Goal: Consume media (video, audio): Consume media (video, audio)

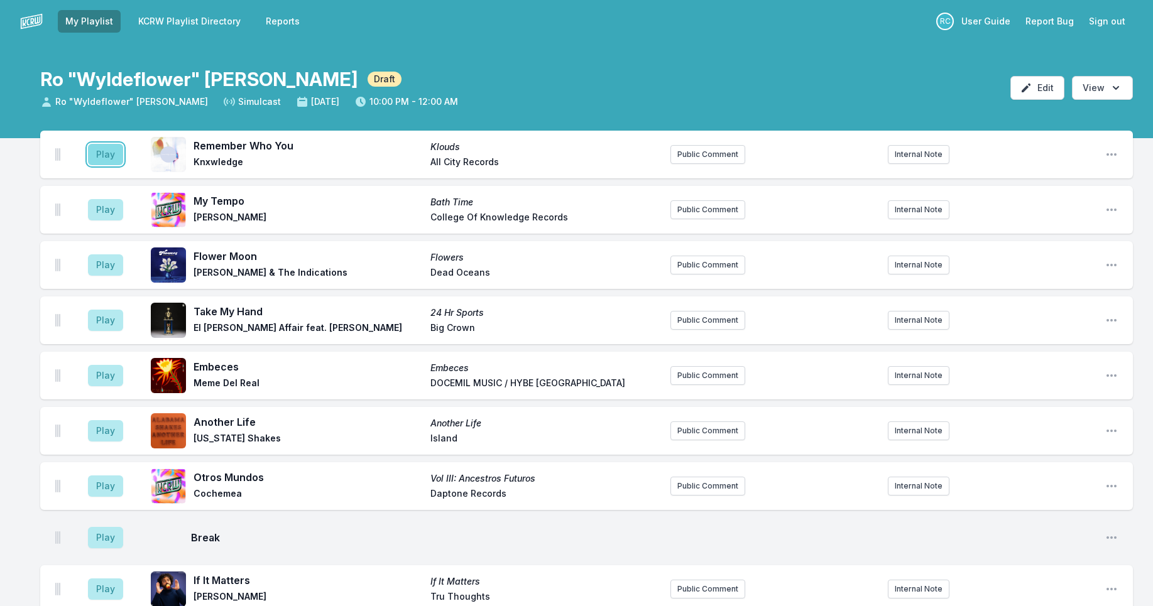
click at [111, 158] on button "Play" at bounding box center [105, 154] width 35 height 21
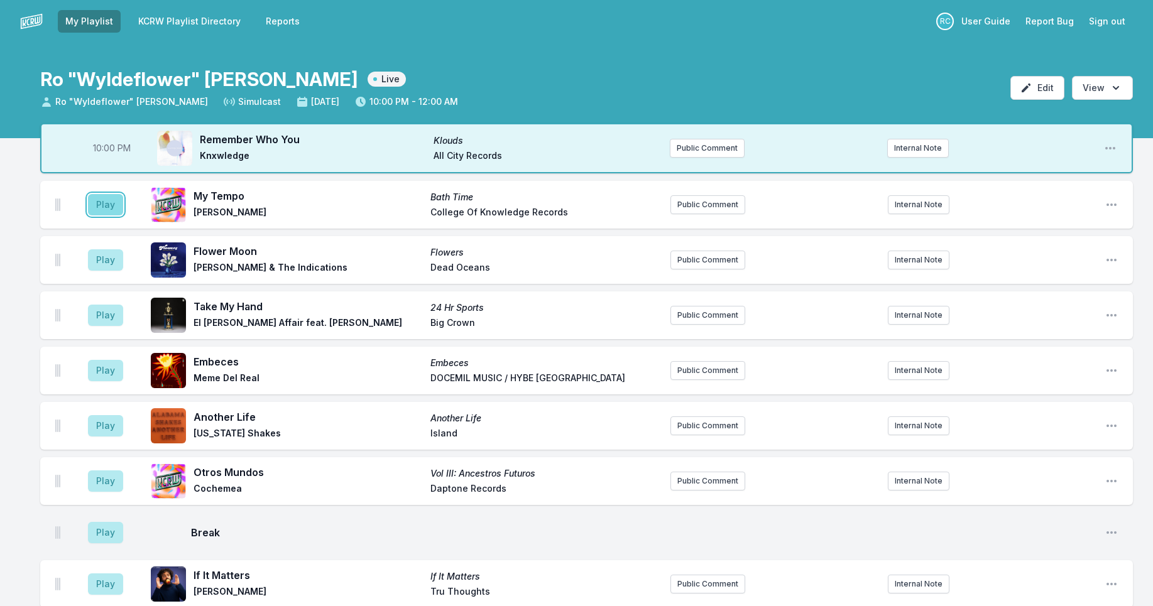
click at [120, 203] on button "Play" at bounding box center [105, 204] width 35 height 21
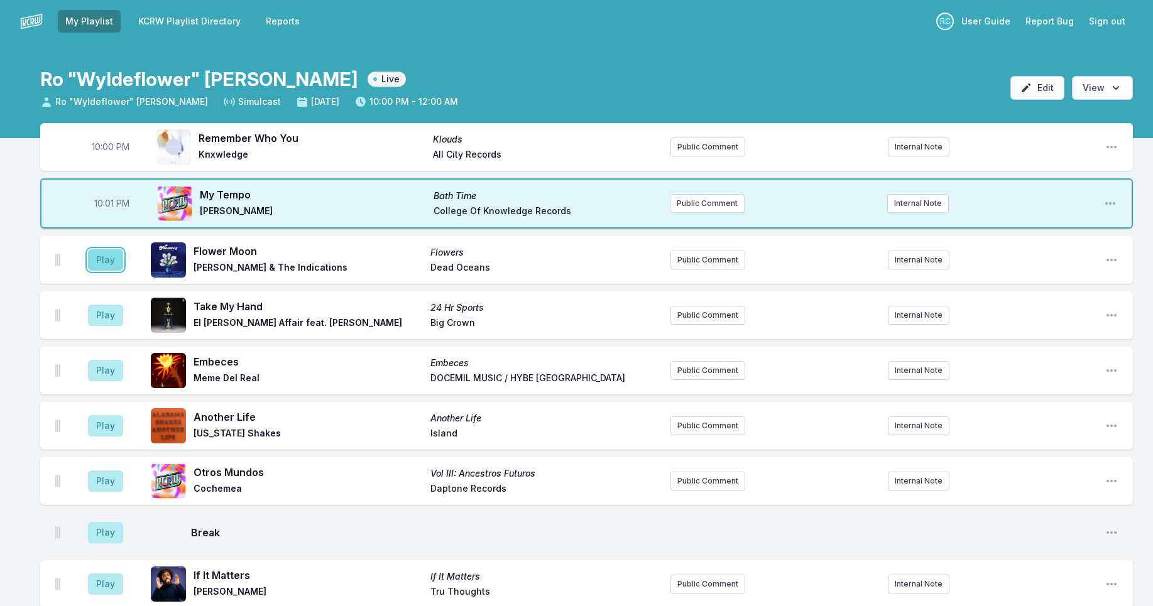
click at [107, 258] on button "Play" at bounding box center [105, 259] width 35 height 21
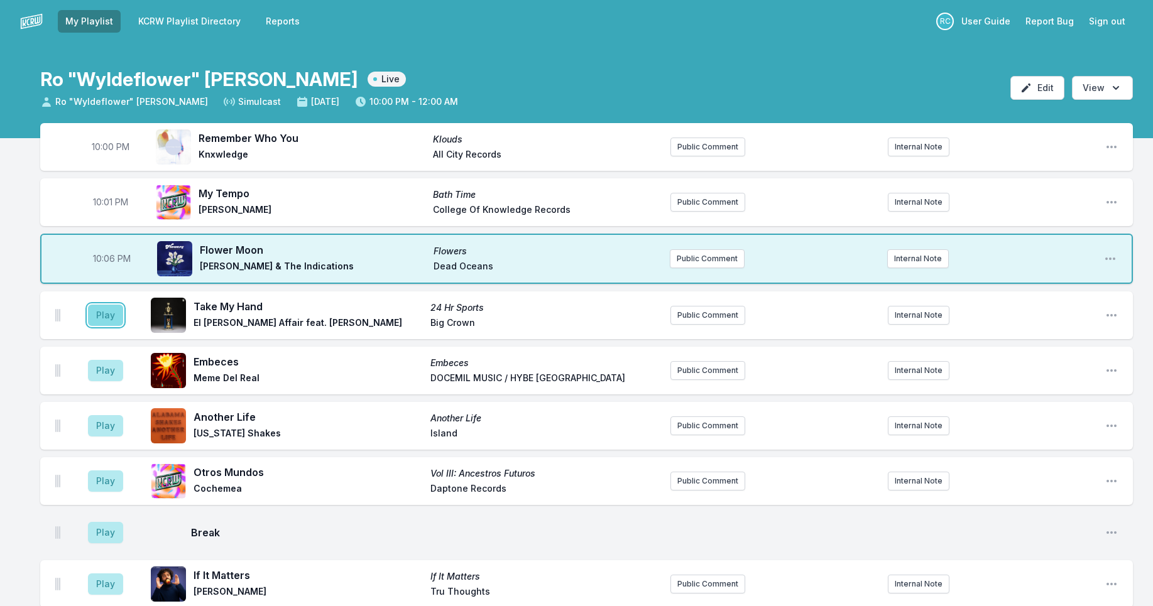
click at [102, 316] on button "Play" at bounding box center [105, 315] width 35 height 21
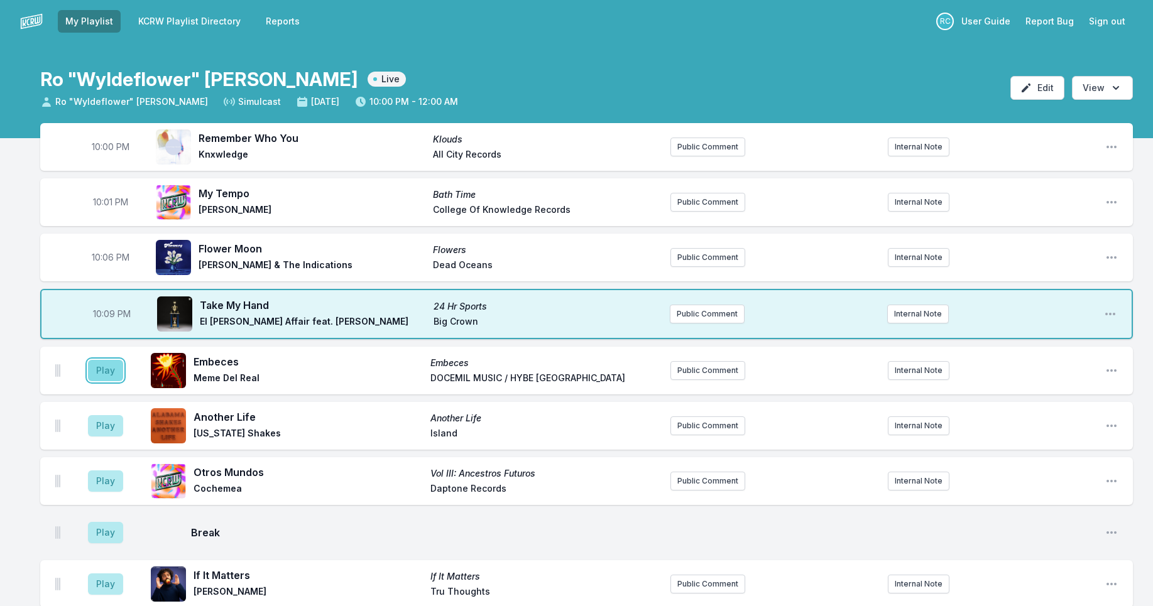
drag, startPoint x: 104, startPoint y: 376, endPoint x: 101, endPoint y: 369, distance: 7.6
click at [101, 371] on button "Play" at bounding box center [105, 370] width 35 height 21
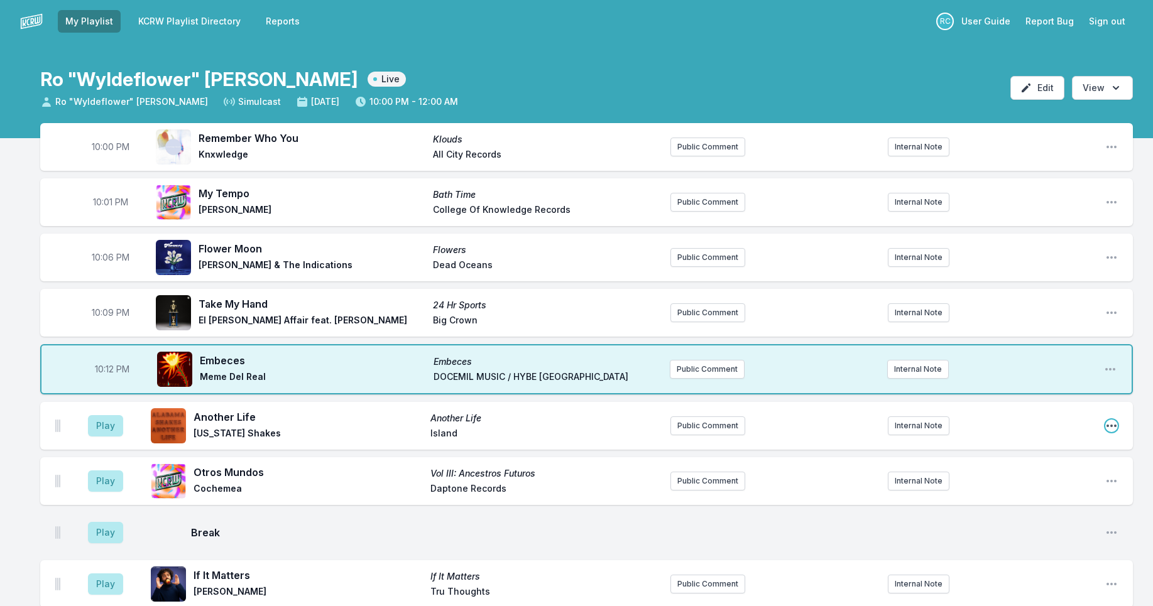
click at [1108, 427] on icon "Open playlist item options" at bounding box center [1111, 426] width 13 height 13
click at [1012, 498] on button "Delete Entry" at bounding box center [1047, 496] width 141 height 23
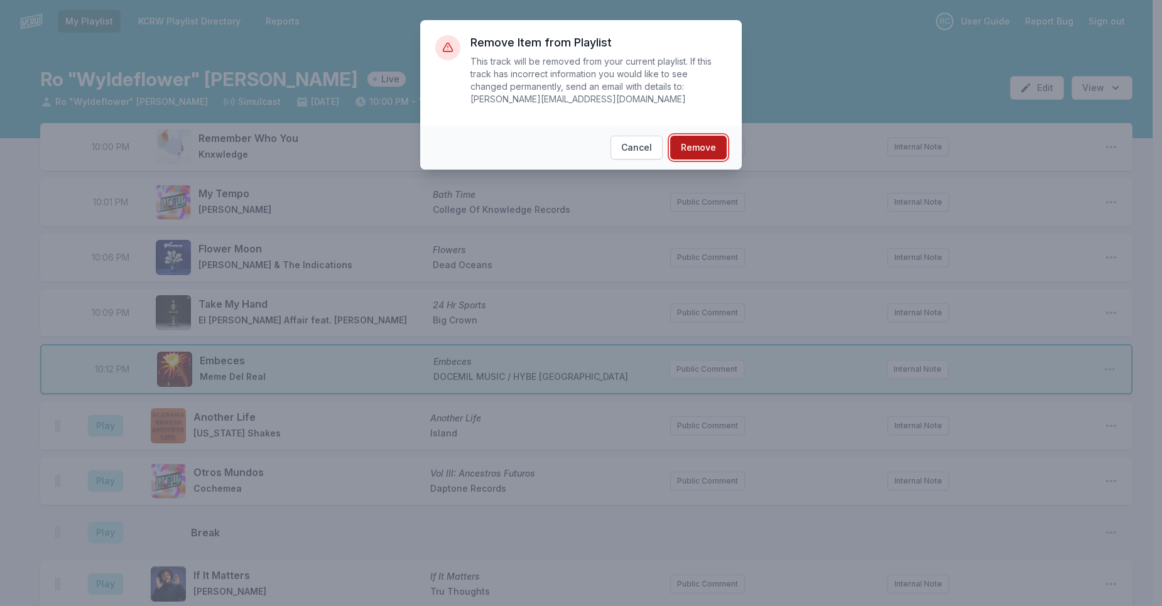
click at [699, 148] on button "Remove" at bounding box center [698, 148] width 57 height 24
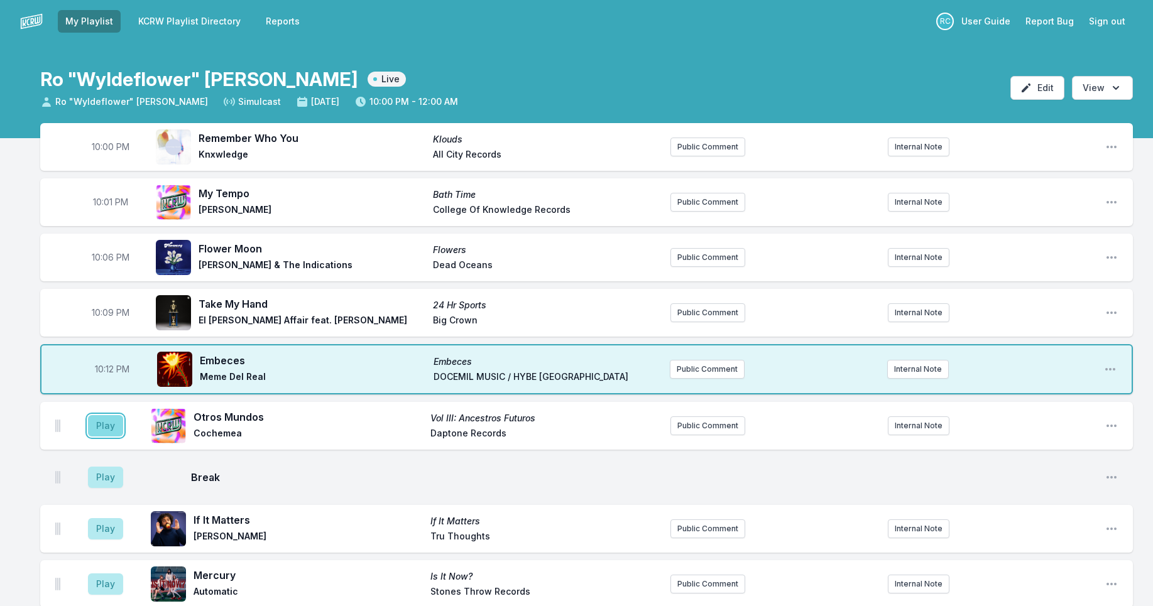
click at [96, 426] on button "Play" at bounding box center [105, 425] width 35 height 21
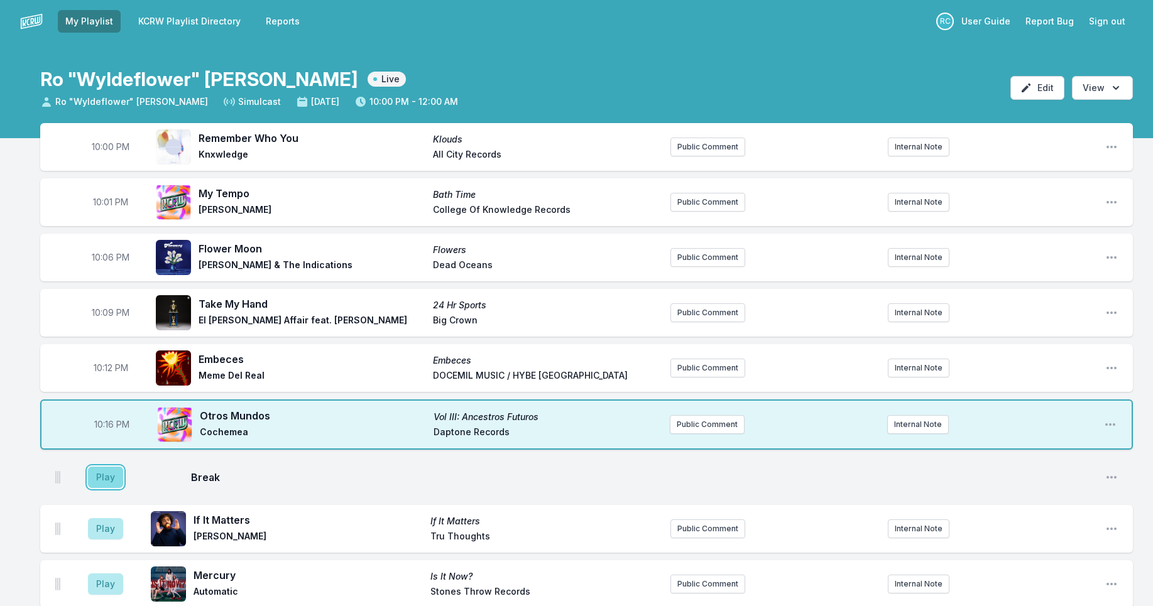
click at [101, 479] on button "Play" at bounding box center [105, 477] width 35 height 21
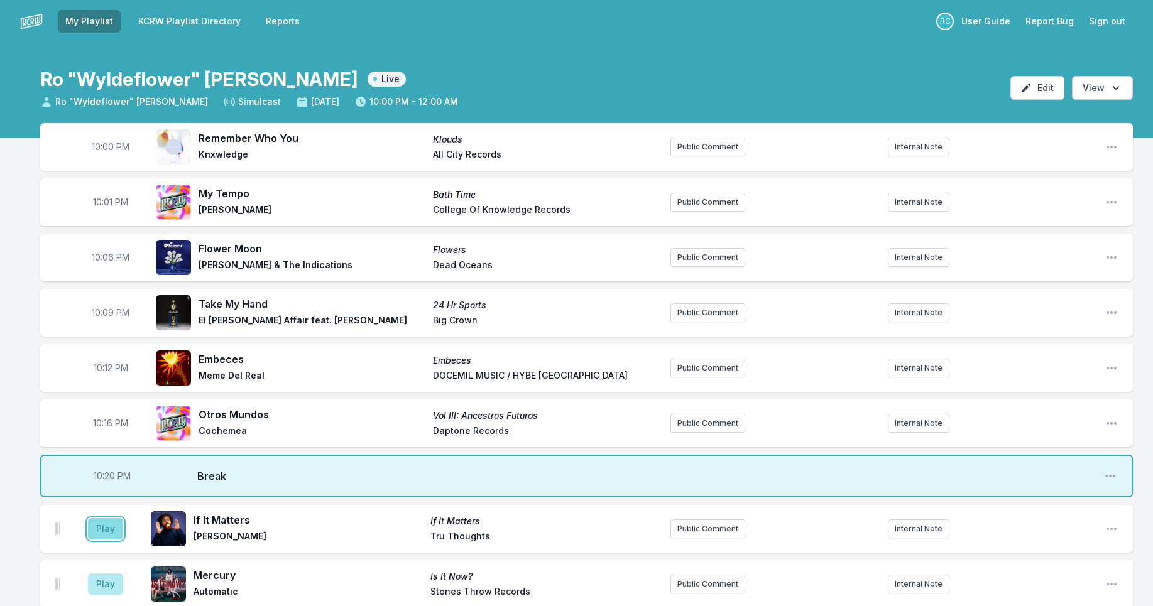
click at [111, 531] on button "Play" at bounding box center [105, 528] width 35 height 21
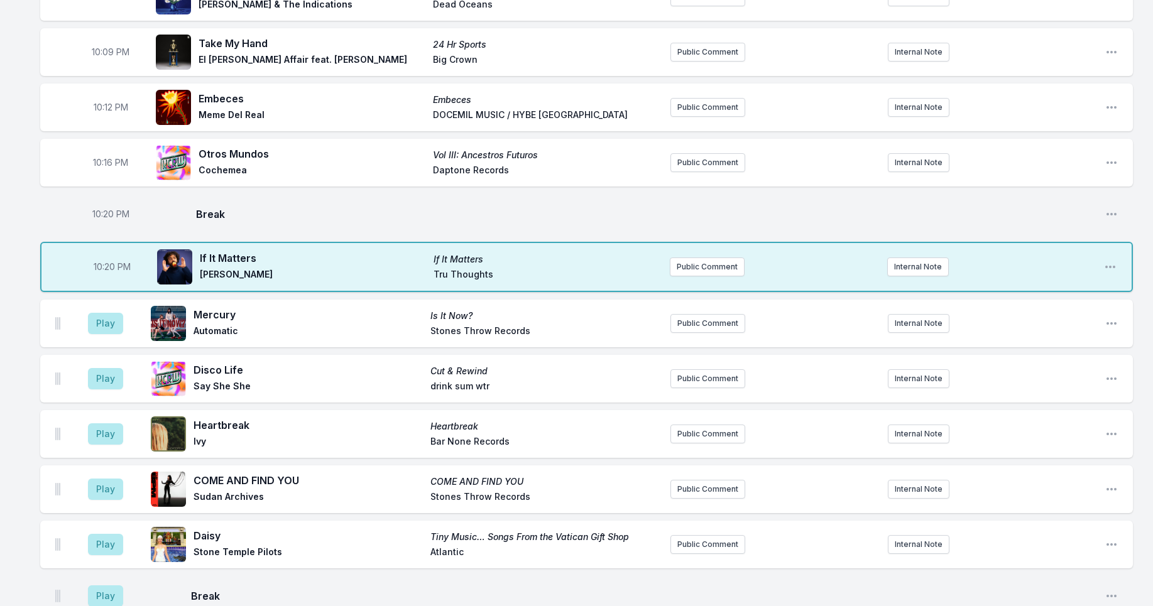
scroll to position [323, 0]
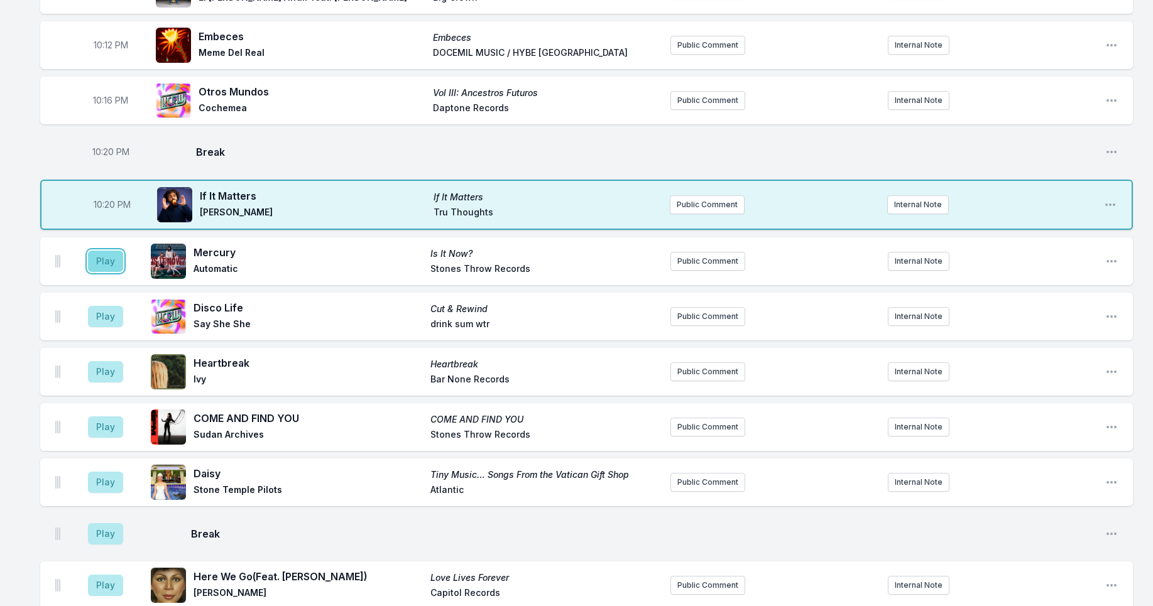
click at [109, 261] on button "Play" at bounding box center [105, 261] width 35 height 21
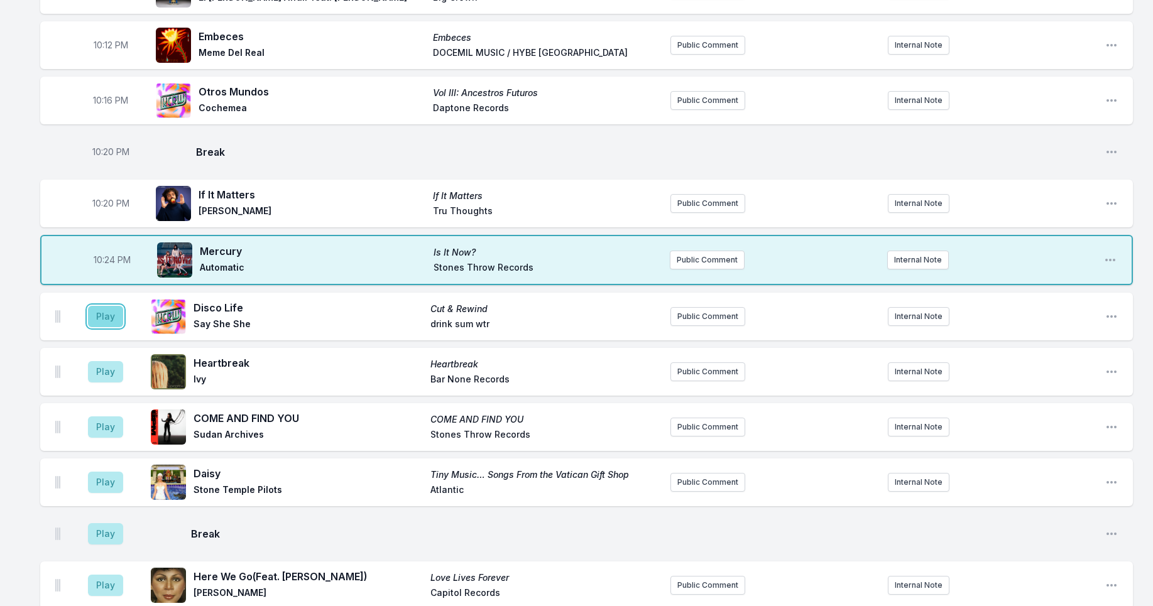
click at [106, 314] on button "Play" at bounding box center [105, 316] width 35 height 21
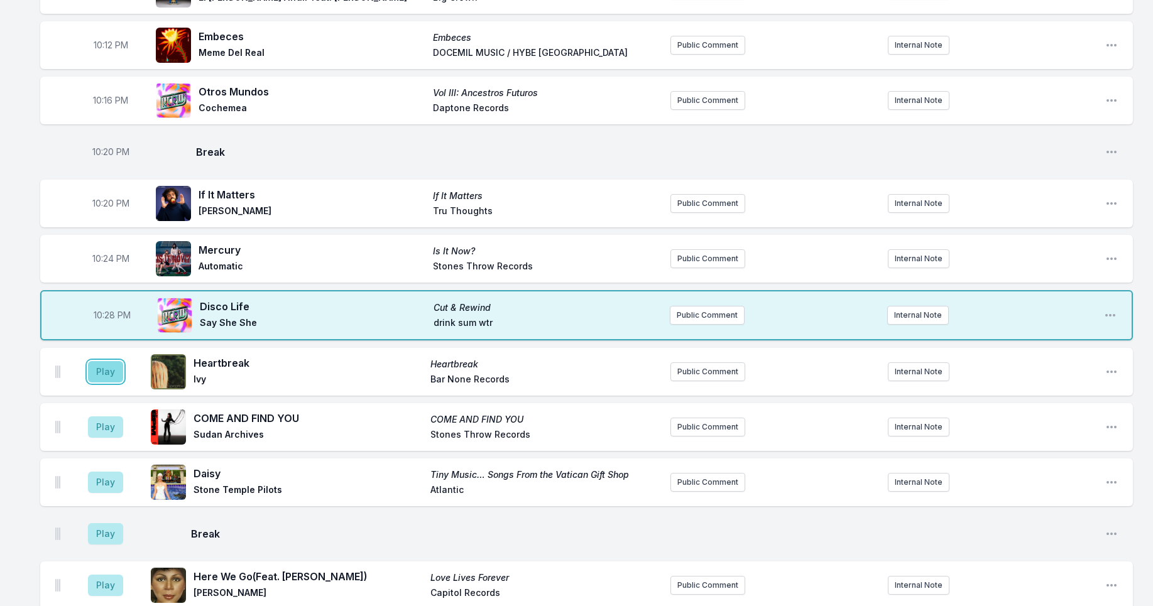
click at [107, 374] on button "Play" at bounding box center [105, 371] width 35 height 21
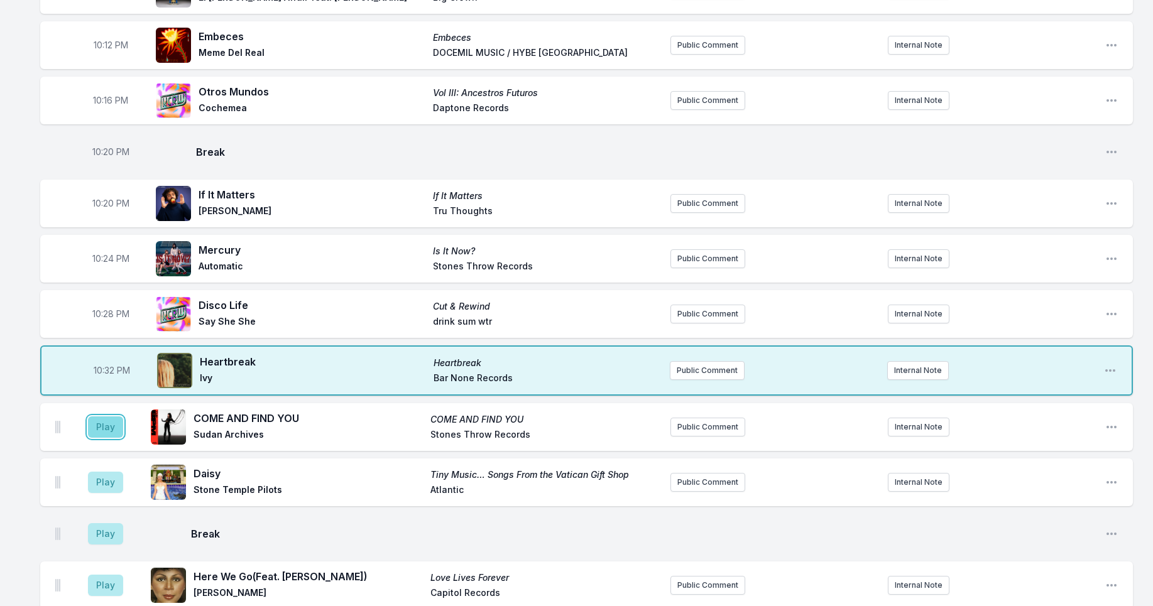
click at [103, 428] on button "Play" at bounding box center [105, 427] width 35 height 21
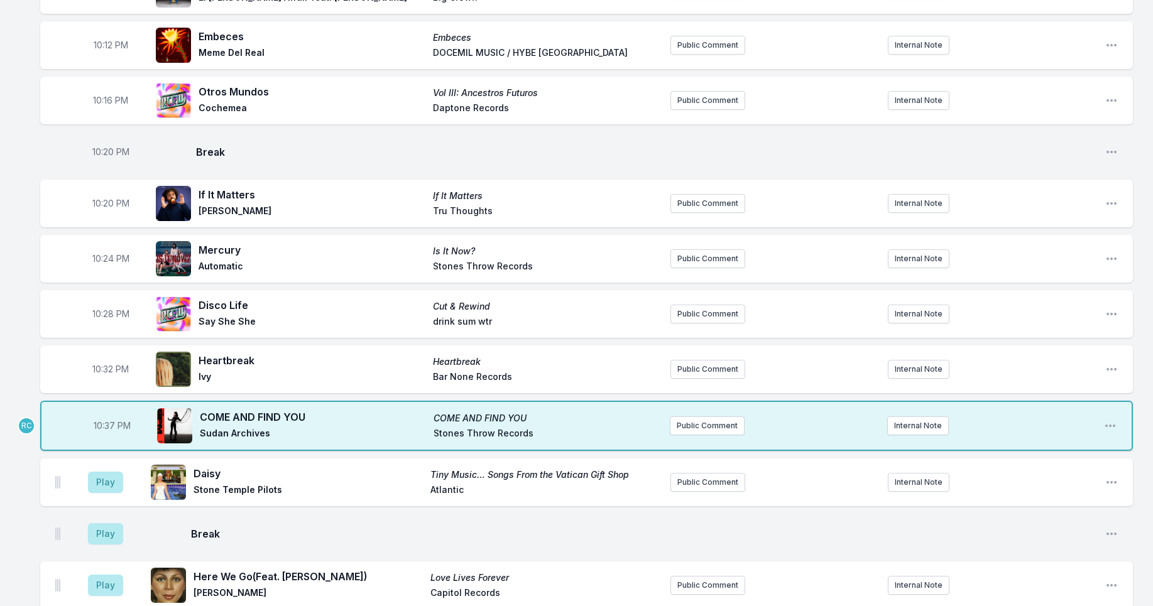
click at [107, 424] on span "10:37 PM" at bounding box center [112, 426] width 37 height 13
click at [105, 425] on input "22:37" at bounding box center [112, 426] width 70 height 24
type input "22:34"
click at [113, 427] on span "10:34 PM" at bounding box center [112, 426] width 37 height 13
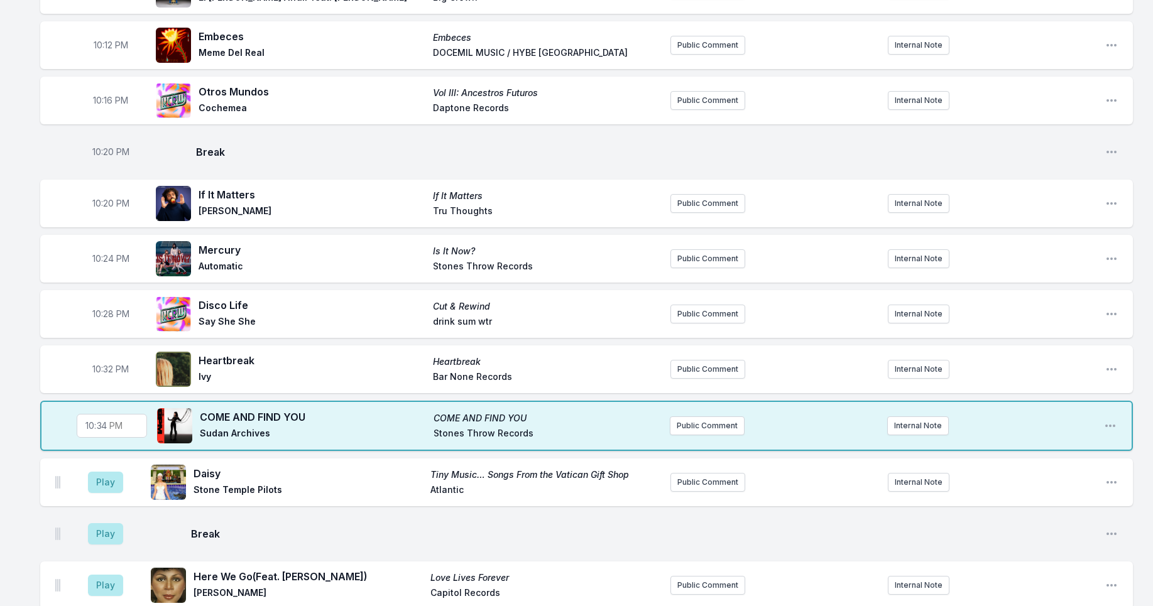
click at [102, 427] on input "22:34" at bounding box center [112, 426] width 70 height 24
type input "22:35"
click at [102, 486] on button "Play" at bounding box center [105, 482] width 35 height 21
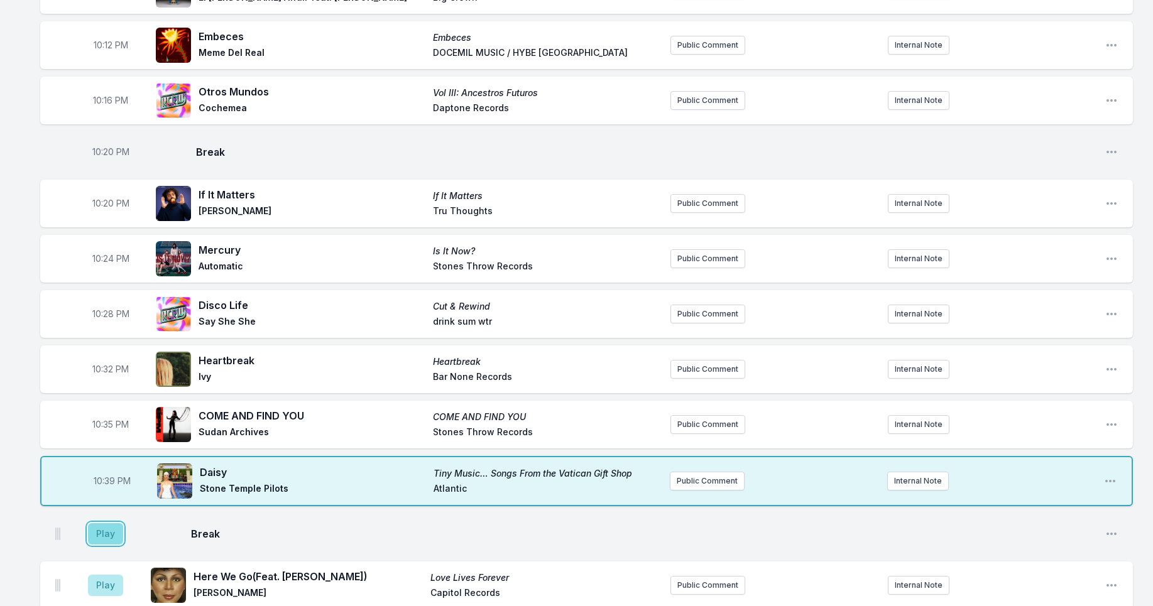
click at [104, 537] on button "Play" at bounding box center [105, 533] width 35 height 21
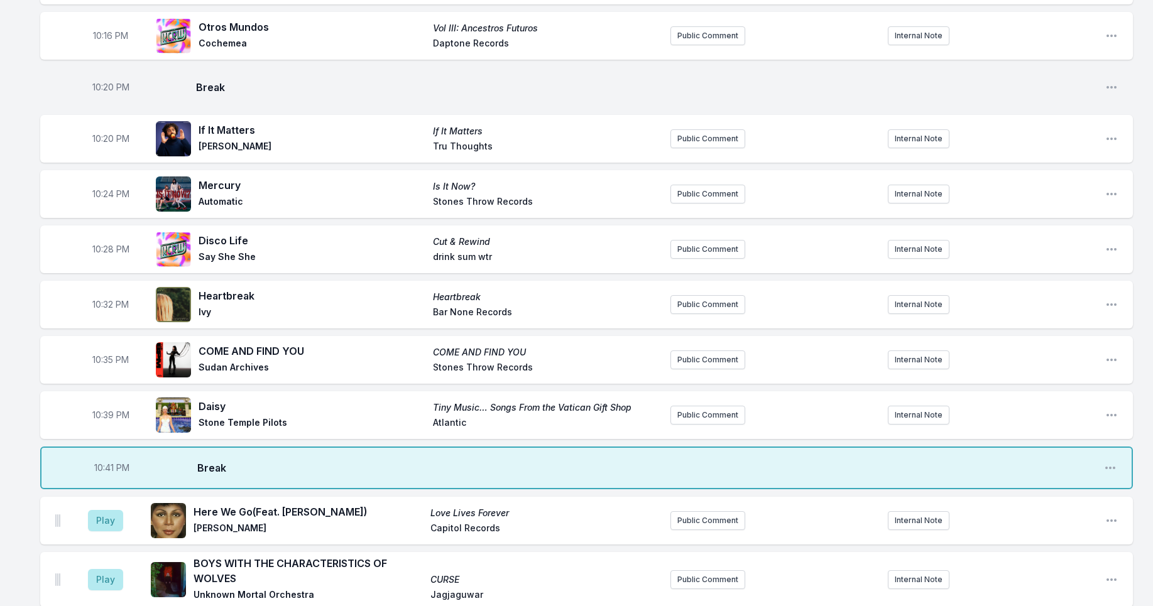
scroll to position [579, 0]
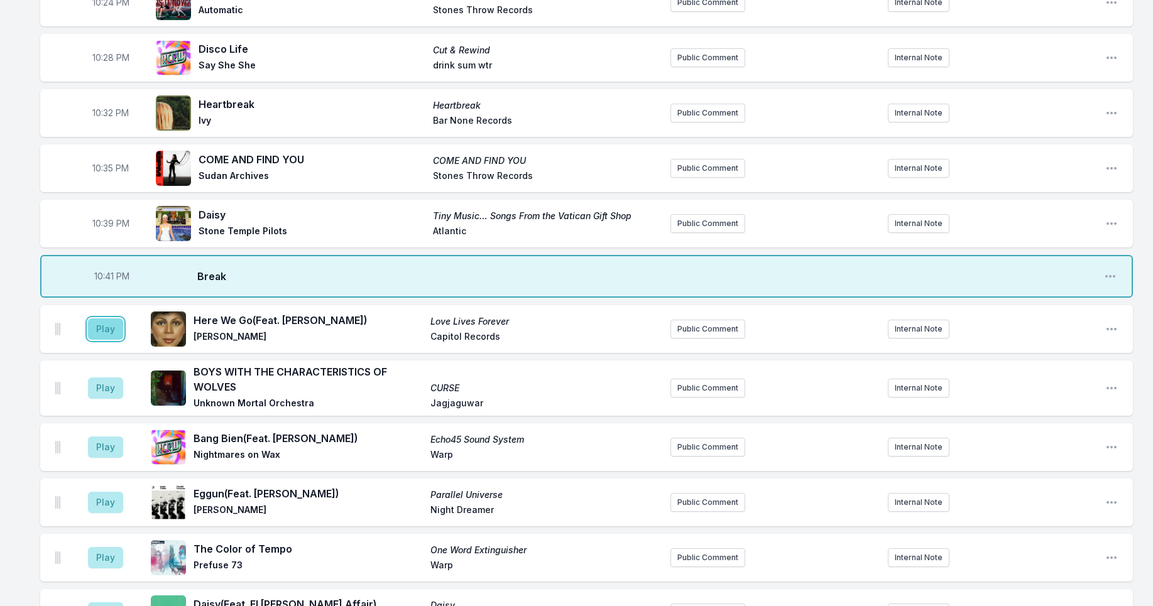
click at [104, 330] on button "Play" at bounding box center [105, 329] width 35 height 21
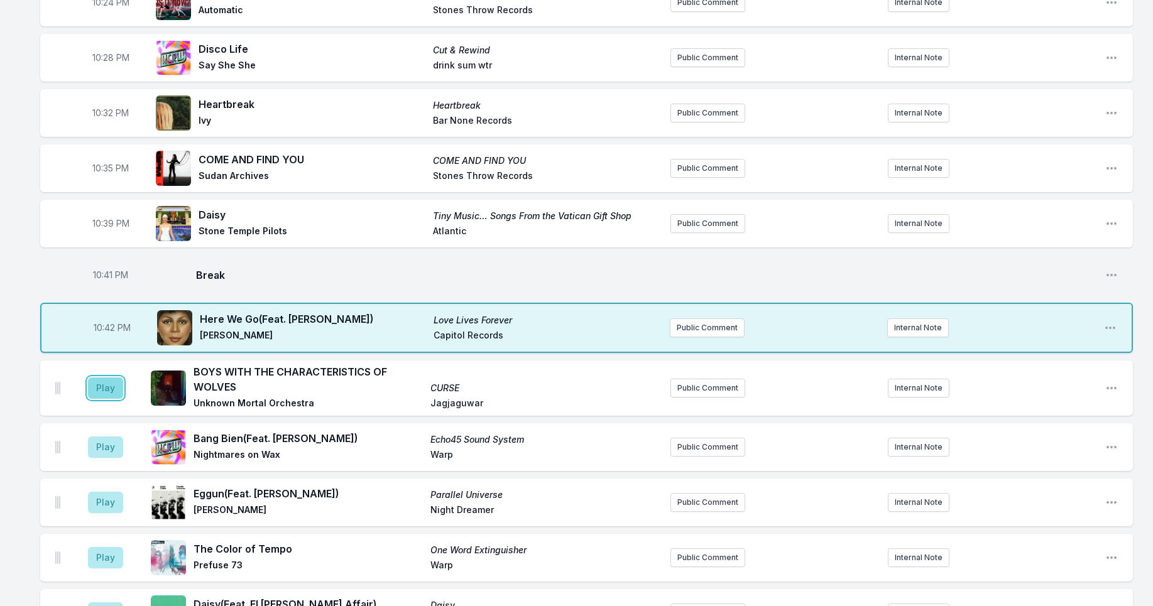
click at [114, 389] on button "Play" at bounding box center [105, 388] width 35 height 21
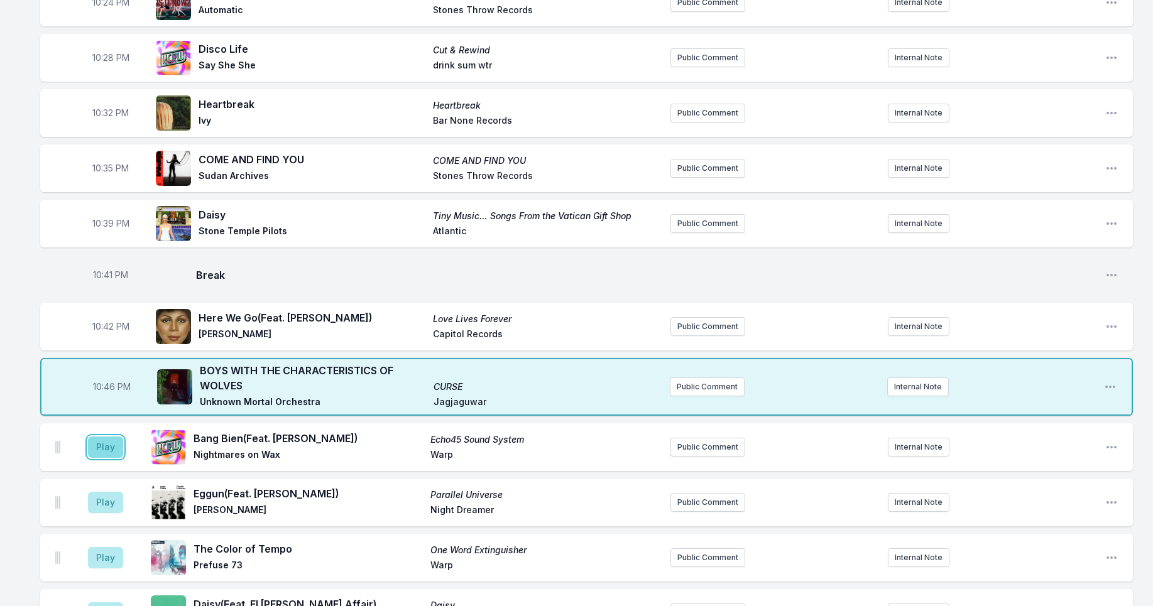
click at [106, 452] on button "Play" at bounding box center [105, 447] width 35 height 21
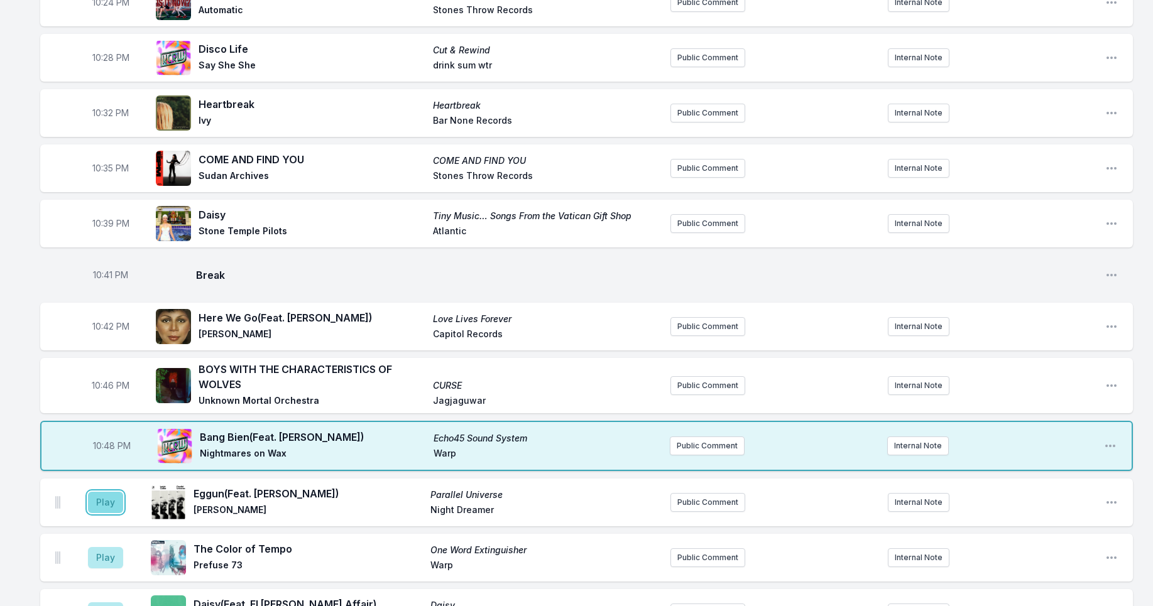
click at [110, 500] on button "Play" at bounding box center [105, 502] width 35 height 21
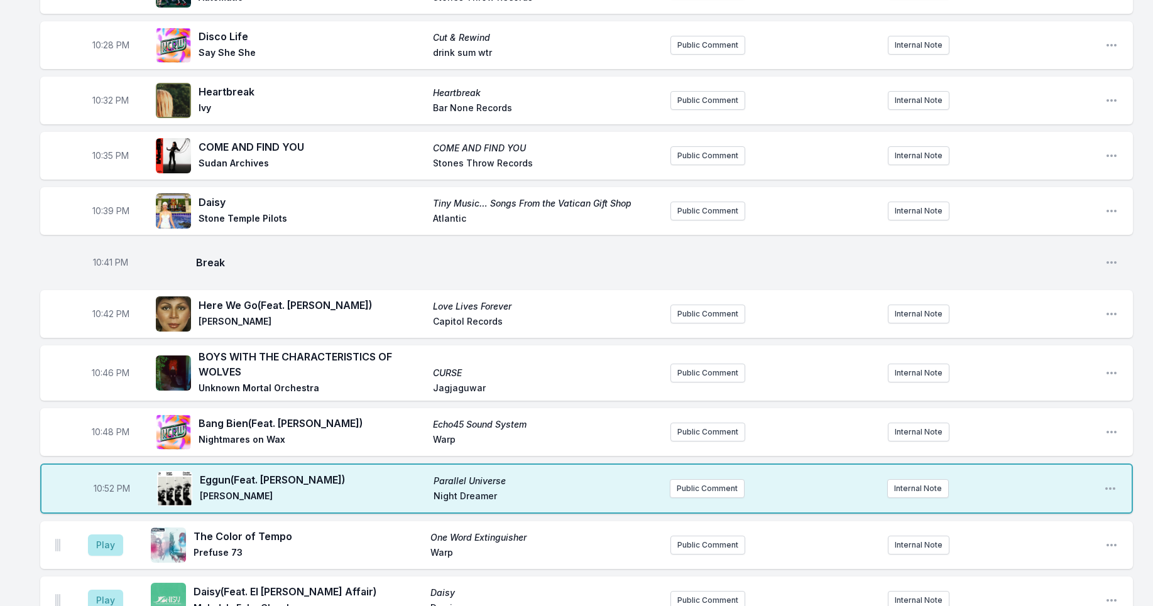
scroll to position [690, 0]
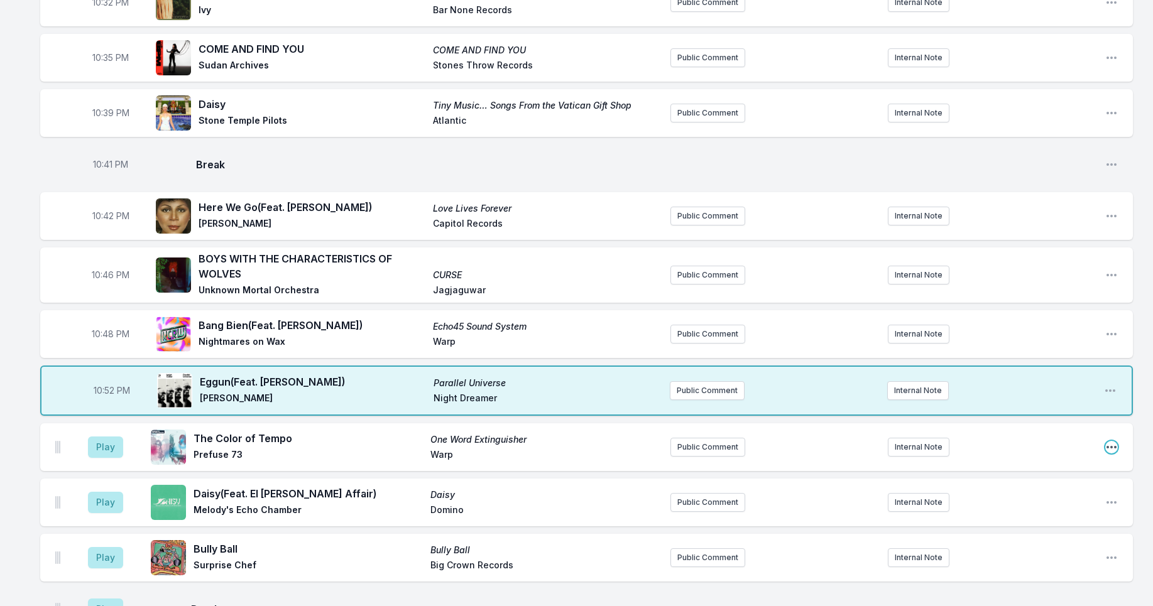
click at [1114, 449] on icon "Open playlist item options" at bounding box center [1111, 447] width 13 height 13
click at [1042, 513] on button "Delete Entry" at bounding box center [1047, 517] width 141 height 23
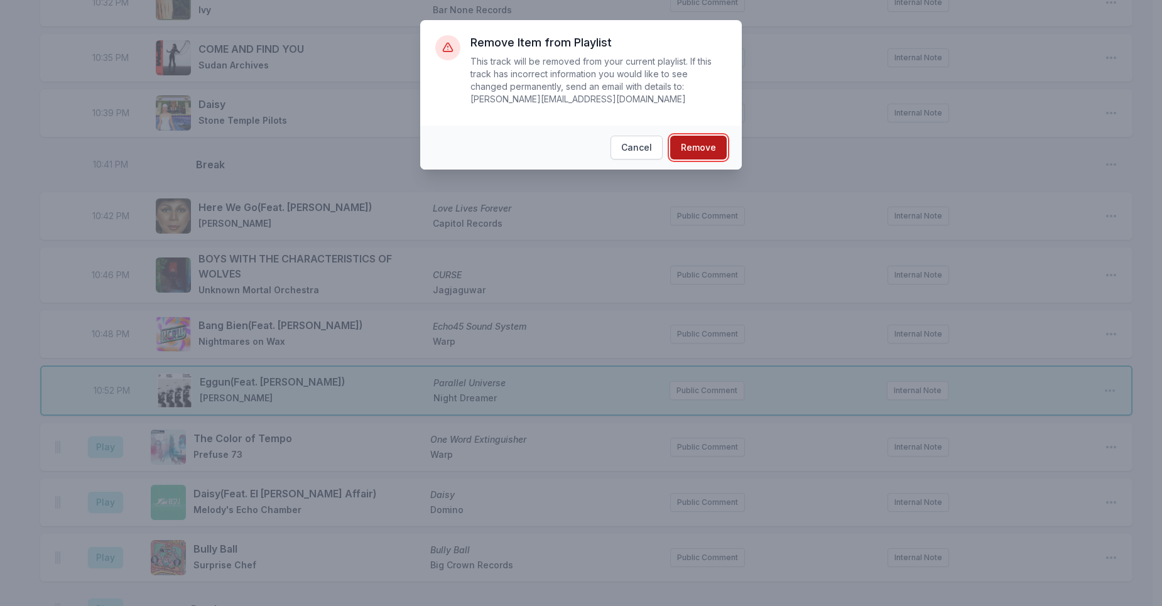
click at [692, 150] on button "Remove" at bounding box center [698, 148] width 57 height 24
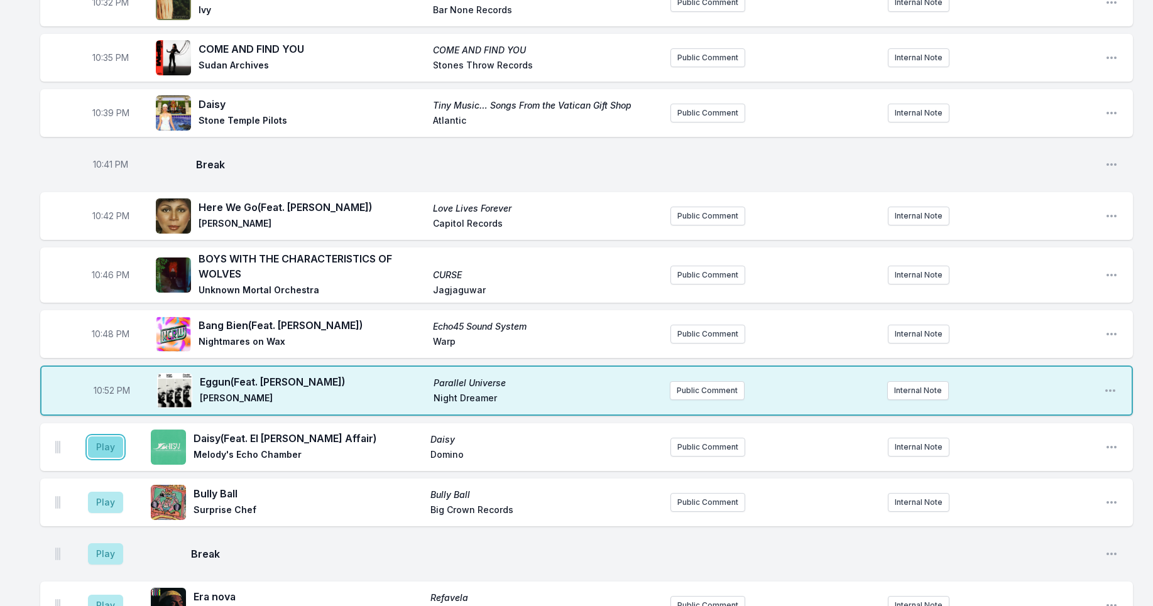
click at [111, 444] on button "Play" at bounding box center [105, 447] width 35 height 21
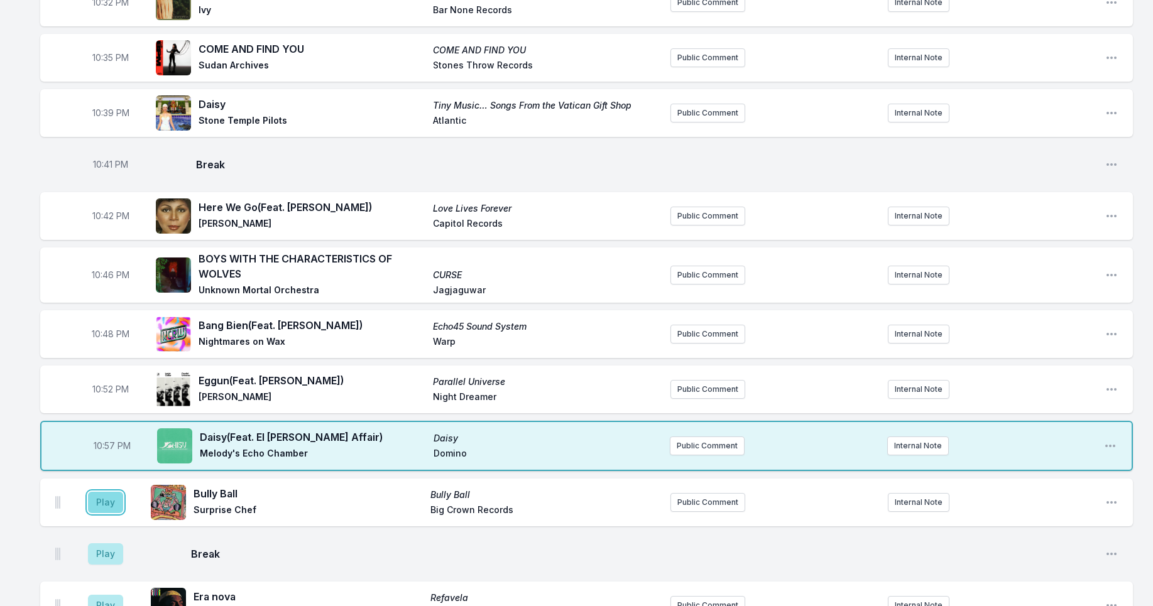
click at [112, 505] on button "Play" at bounding box center [105, 502] width 35 height 21
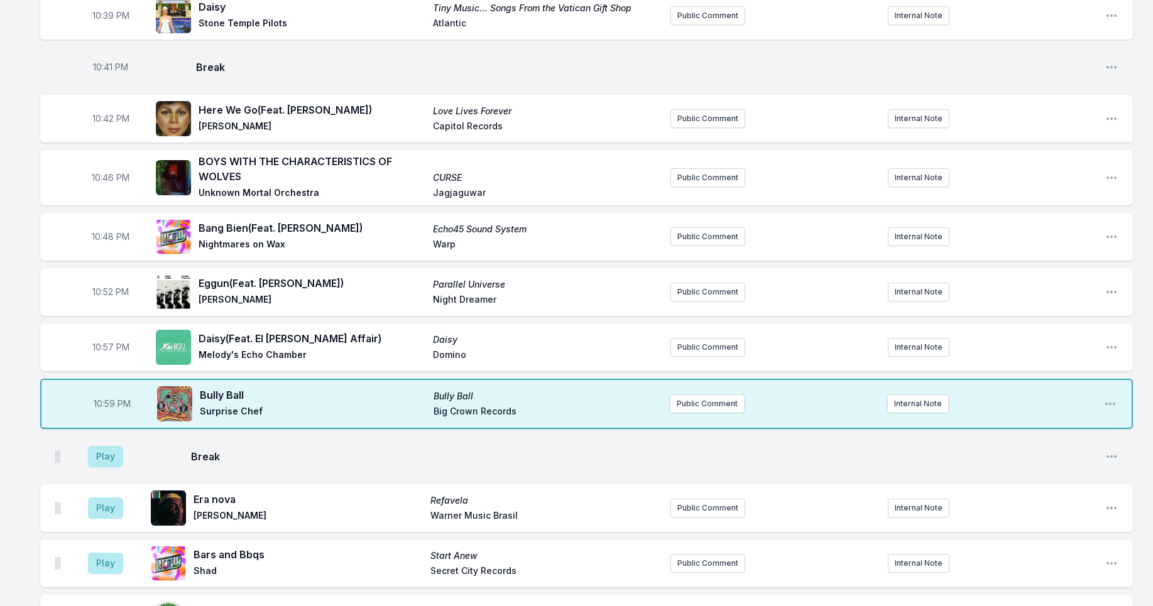
scroll to position [915, 0]
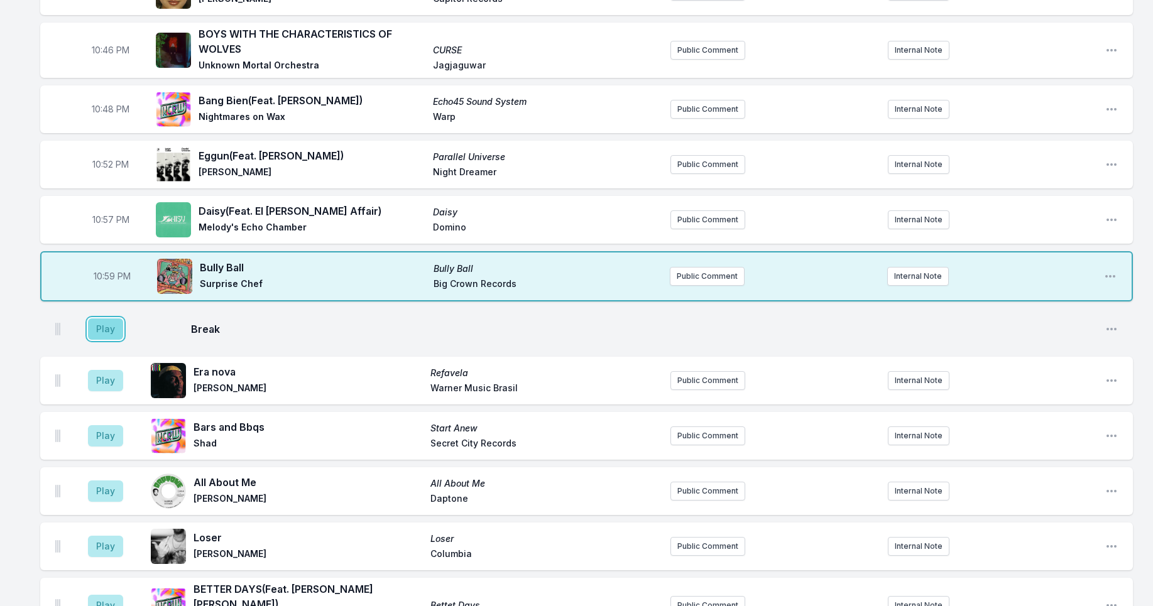
click at [102, 330] on button "Play" at bounding box center [105, 329] width 35 height 21
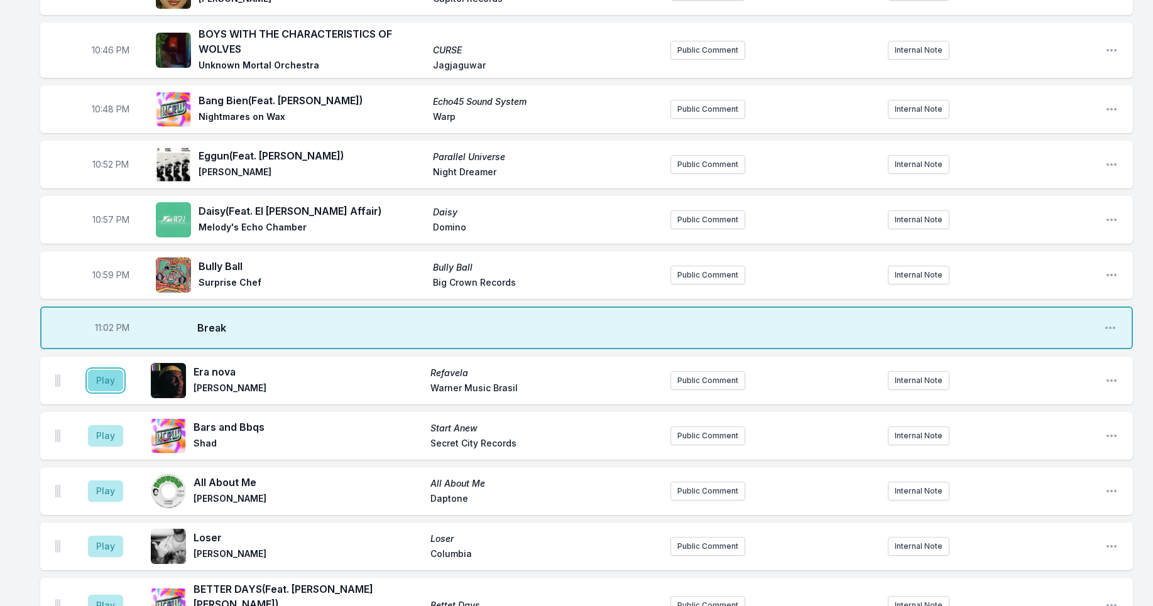
click at [115, 376] on button "Play" at bounding box center [105, 380] width 35 height 21
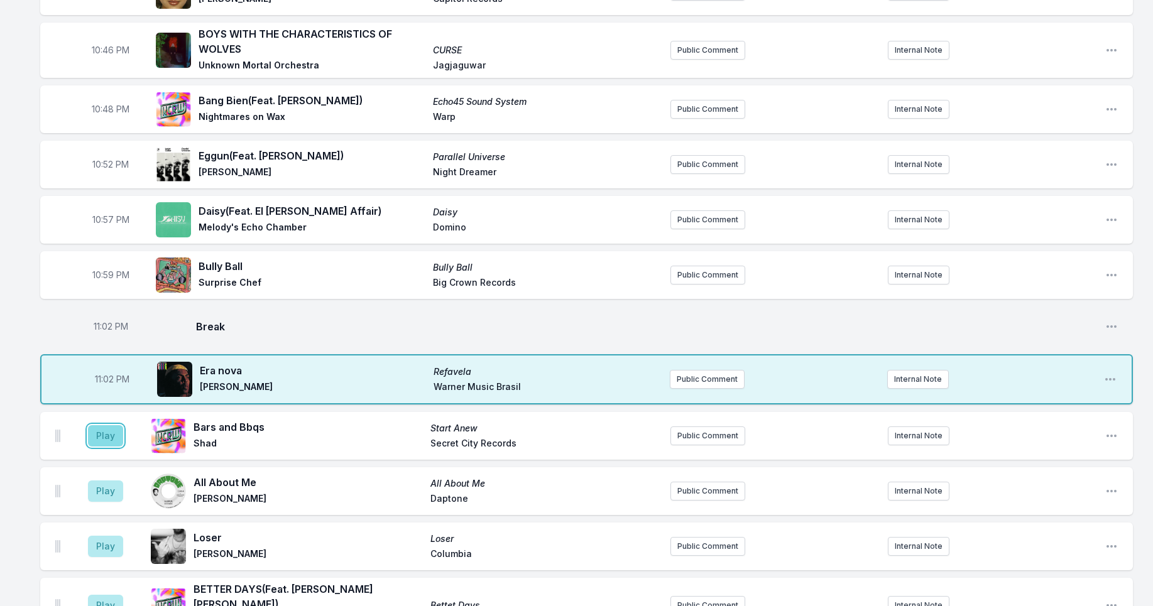
click at [102, 435] on button "Play" at bounding box center [105, 435] width 35 height 21
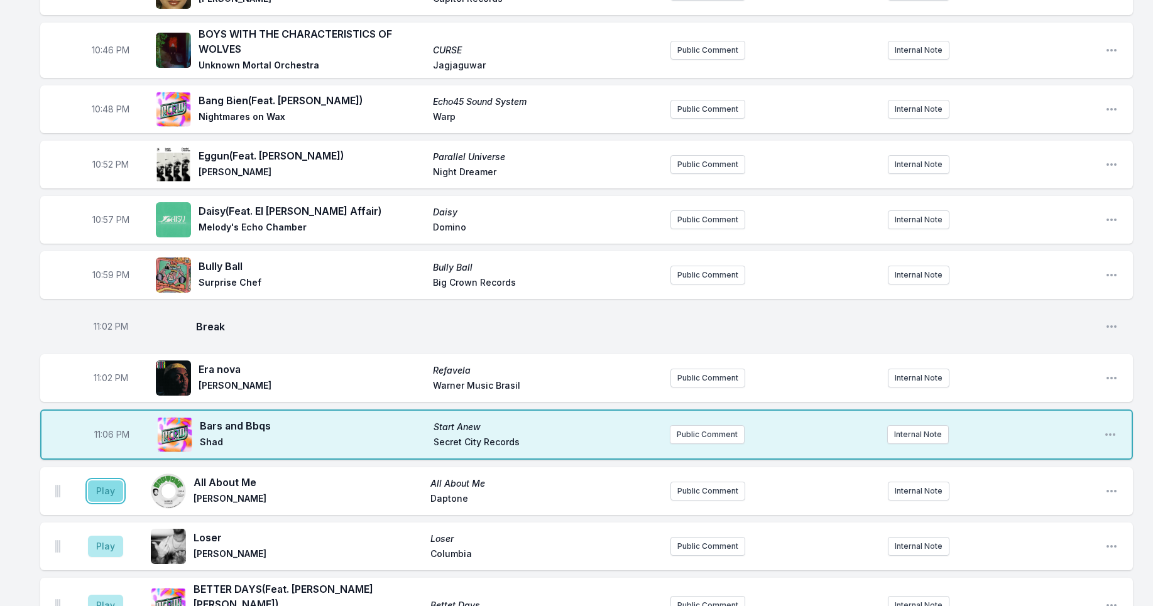
click at [99, 489] on button "Play" at bounding box center [105, 491] width 35 height 21
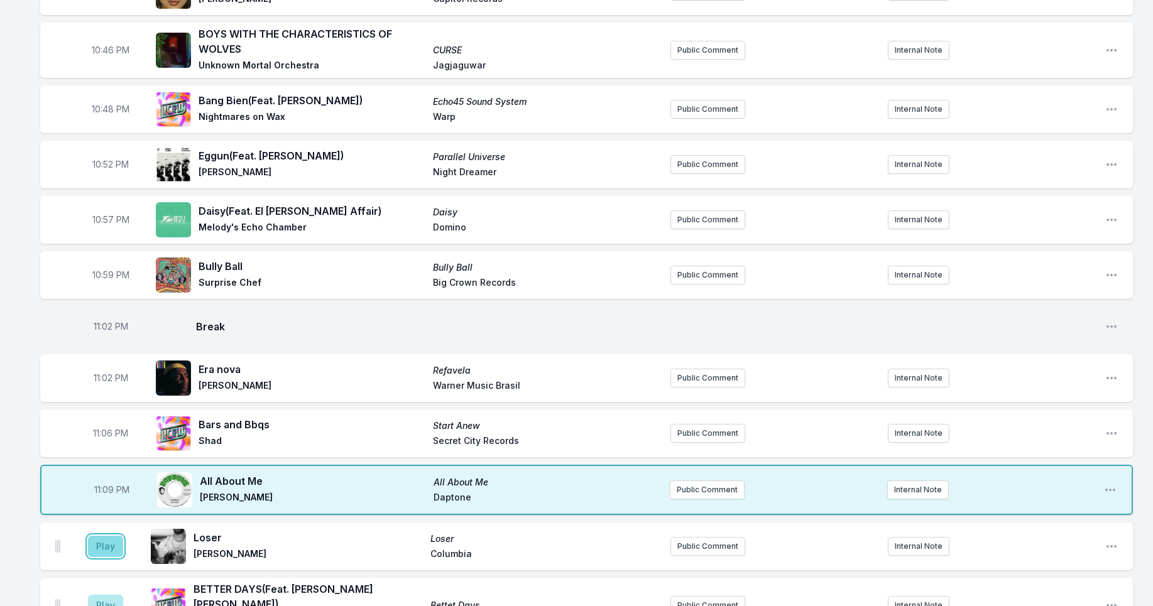
click at [112, 544] on button "Play" at bounding box center [105, 546] width 35 height 21
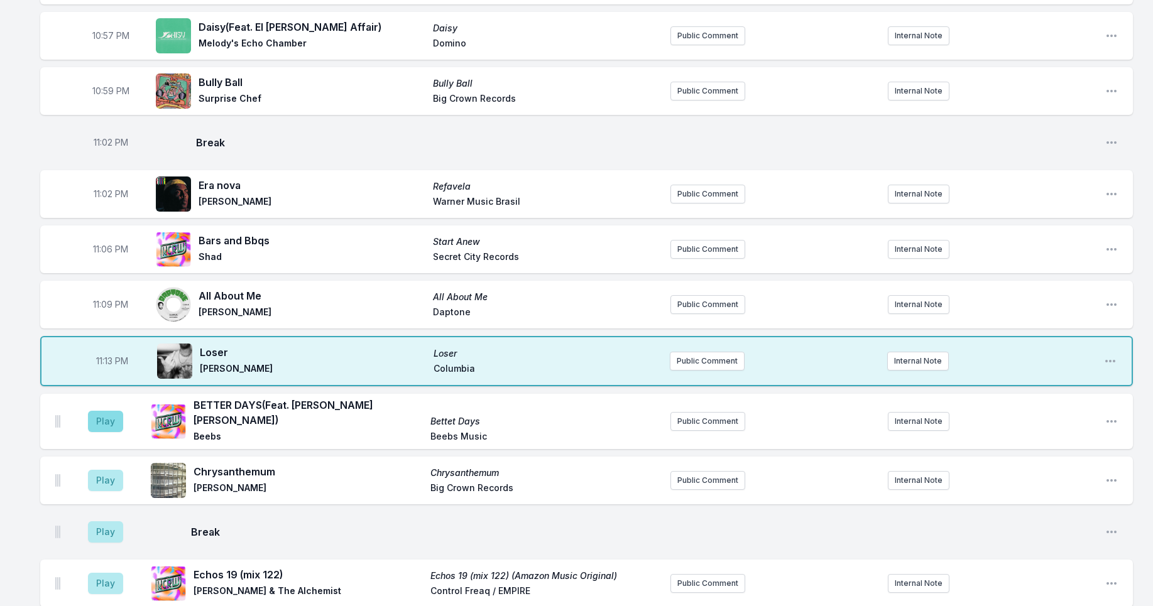
scroll to position [1115, 0]
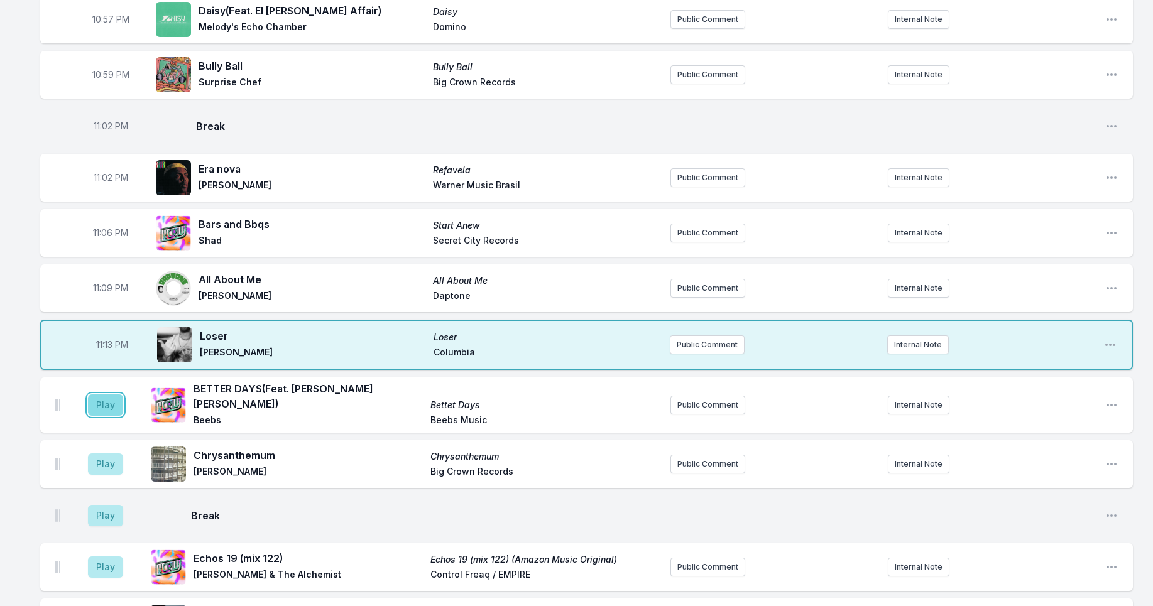
click at [102, 397] on button "Play" at bounding box center [105, 405] width 35 height 21
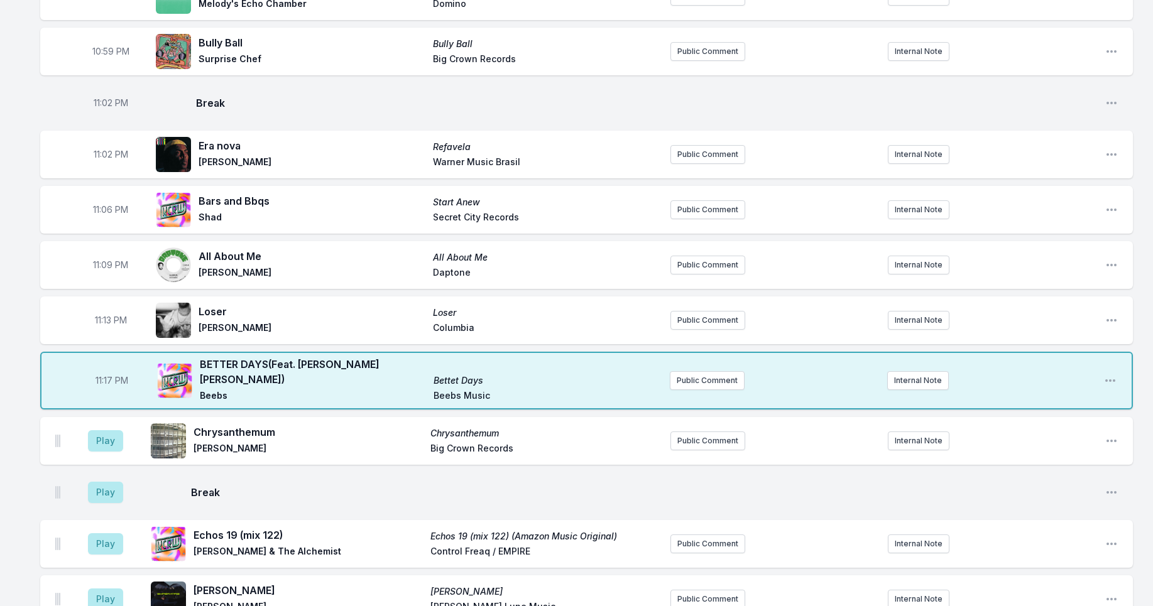
scroll to position [1139, 0]
click at [103, 435] on button "Play" at bounding box center [105, 440] width 35 height 21
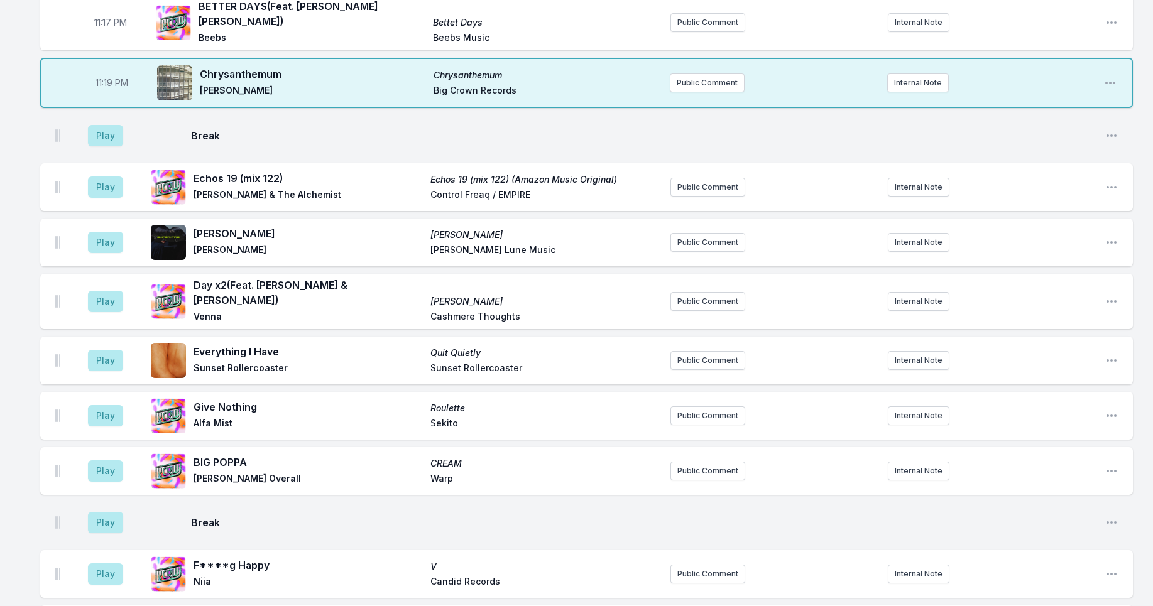
scroll to position [1487, 0]
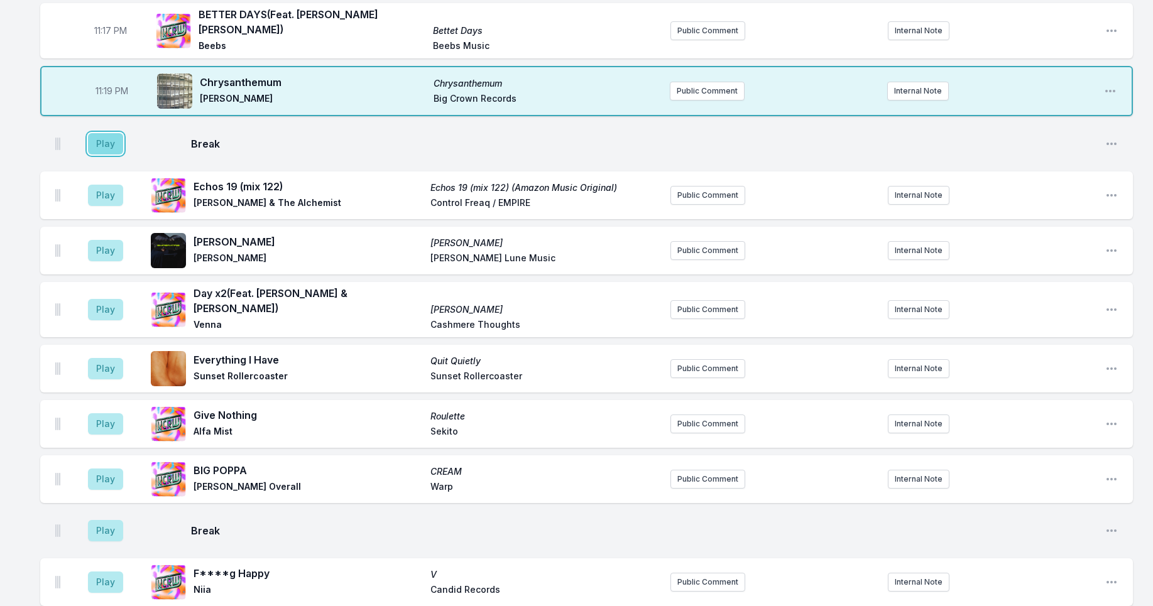
click at [102, 139] on button "Play" at bounding box center [105, 143] width 35 height 21
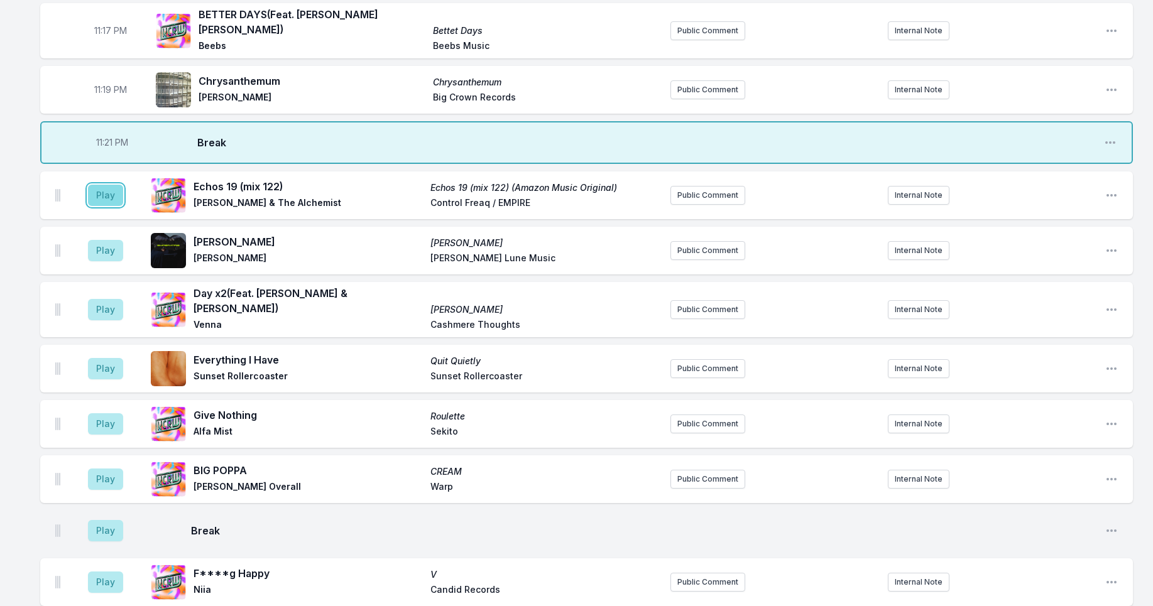
click at [109, 190] on button "Play" at bounding box center [105, 195] width 35 height 21
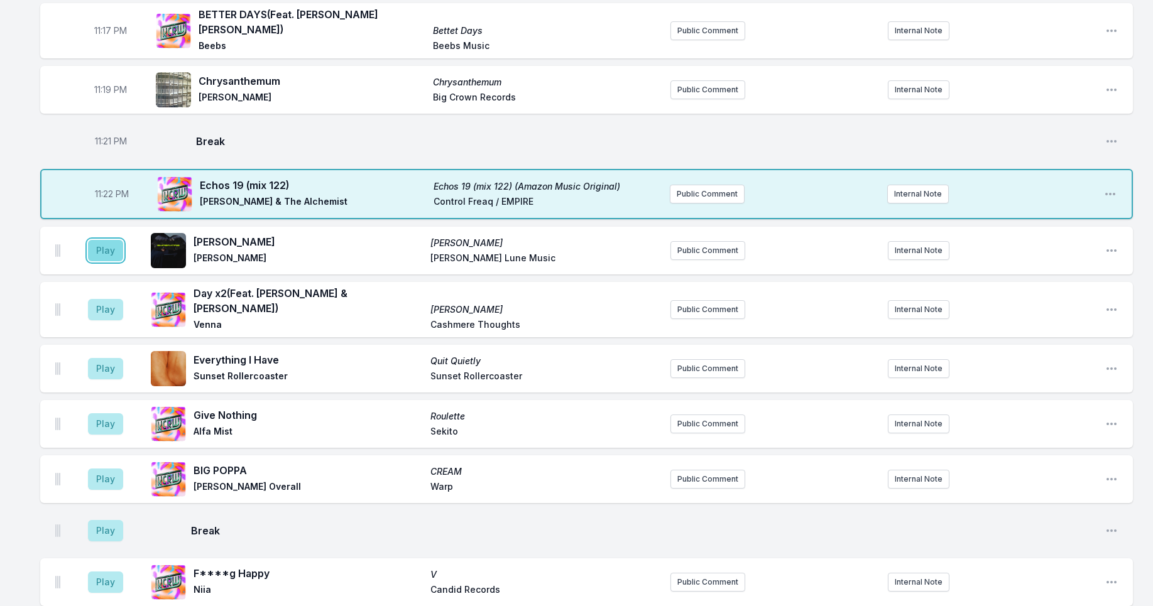
click at [89, 248] on button "Play" at bounding box center [105, 250] width 35 height 21
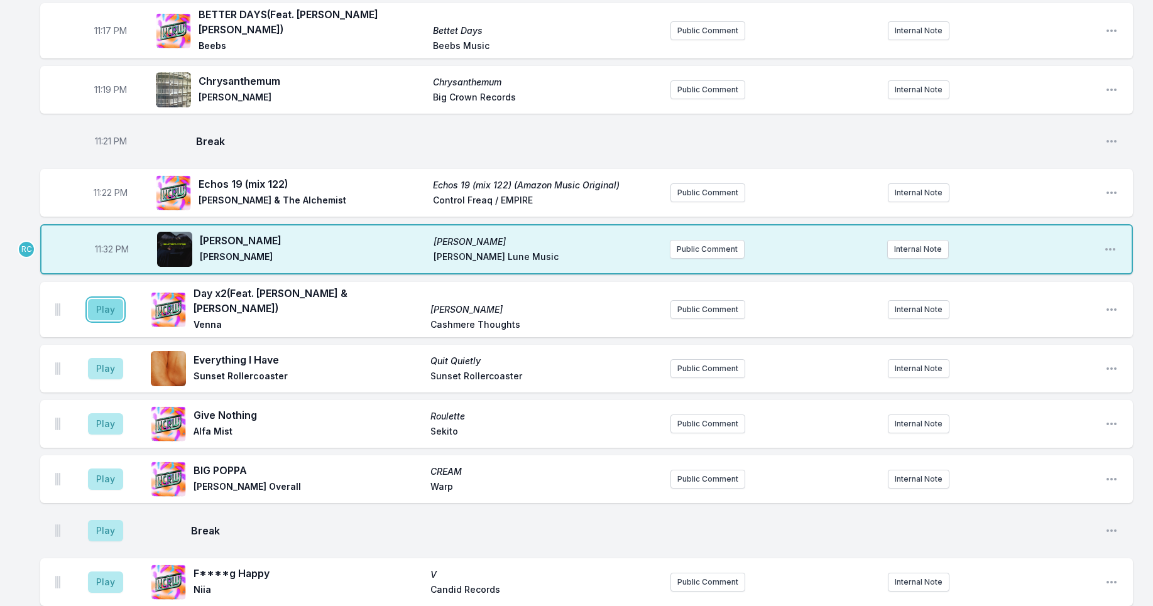
click at [106, 299] on button "Play" at bounding box center [105, 309] width 35 height 21
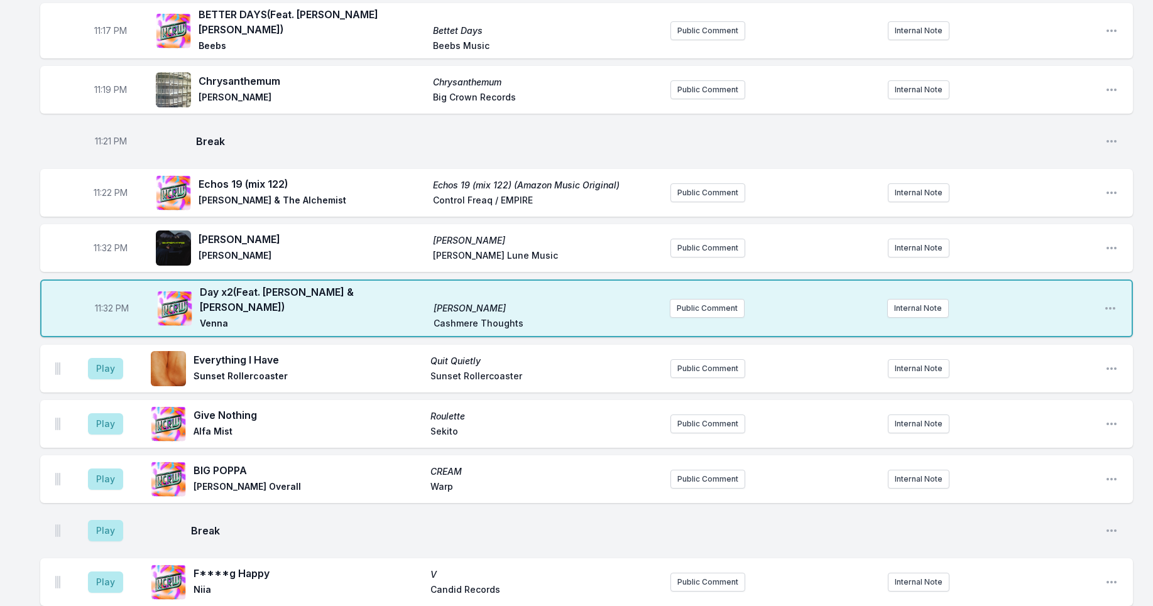
click at [106, 243] on span "11:32 PM" at bounding box center [111, 248] width 34 height 13
click at [99, 237] on input "23:32" at bounding box center [110, 248] width 70 height 24
type input "23:27"
click at [19, 207] on div "10:00 PM Remember Who You Klouds Knxwledge All City Records Public Comment Inte…" at bounding box center [576, 9] width 1153 height 2746
click at [109, 358] on button "Play" at bounding box center [105, 368] width 35 height 21
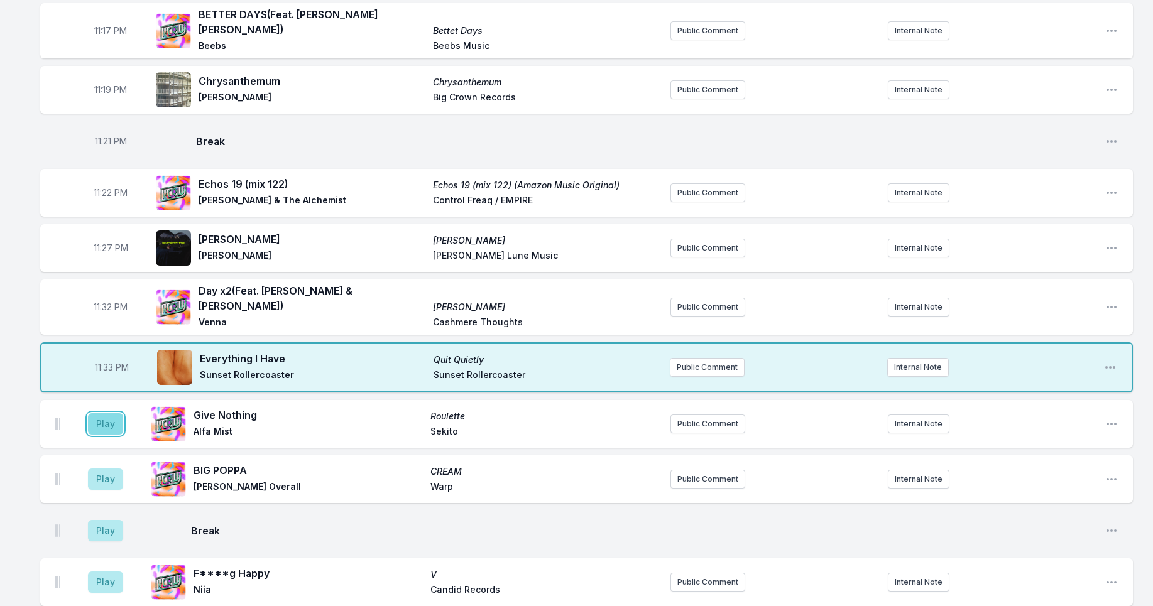
click at [101, 413] on button "Play" at bounding box center [105, 423] width 35 height 21
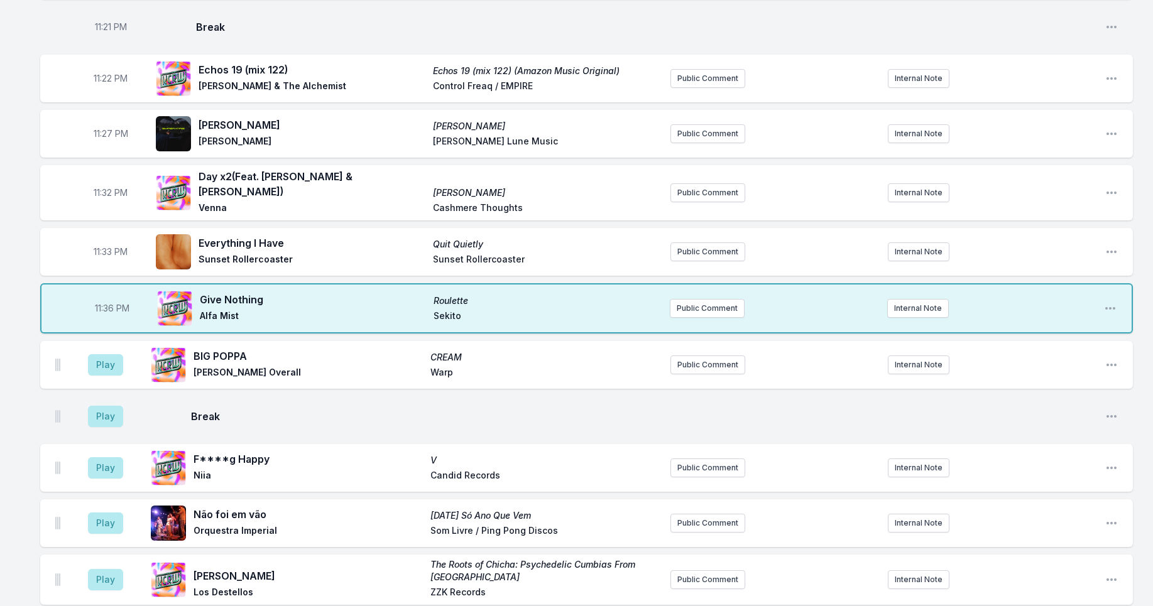
scroll to position [1621, 0]
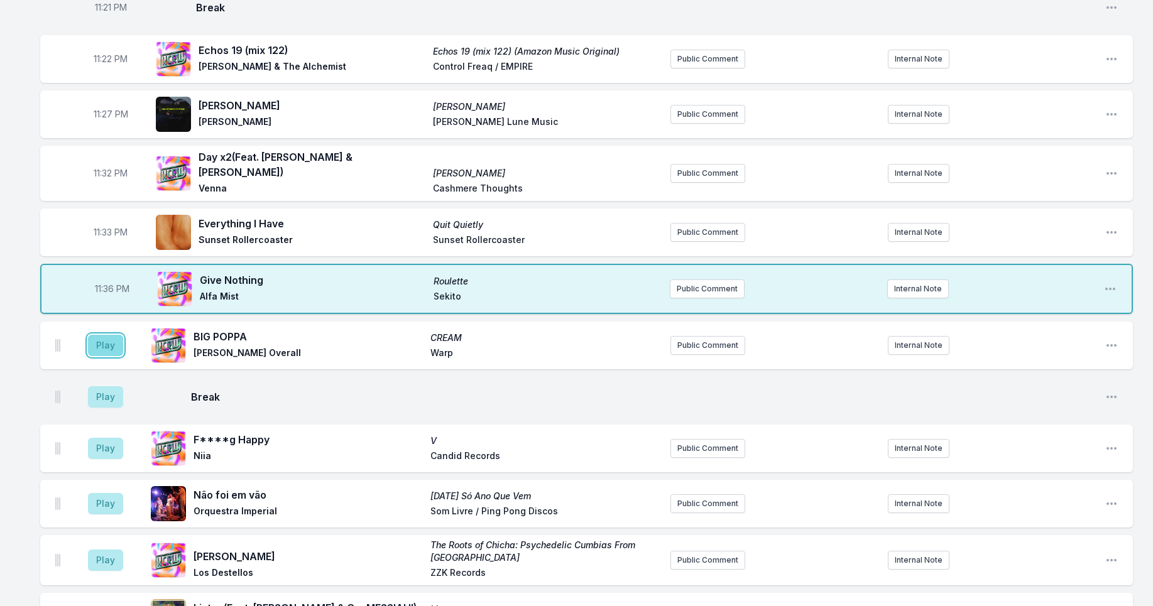
click at [97, 335] on button "Play" at bounding box center [105, 345] width 35 height 21
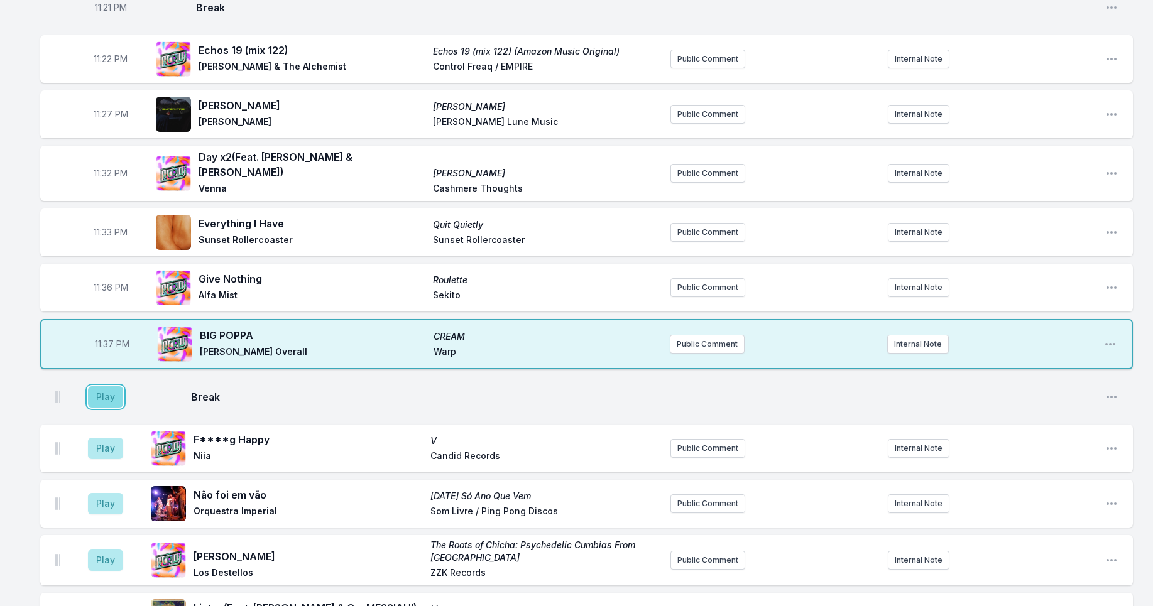
click at [112, 386] on button "Play" at bounding box center [105, 396] width 35 height 21
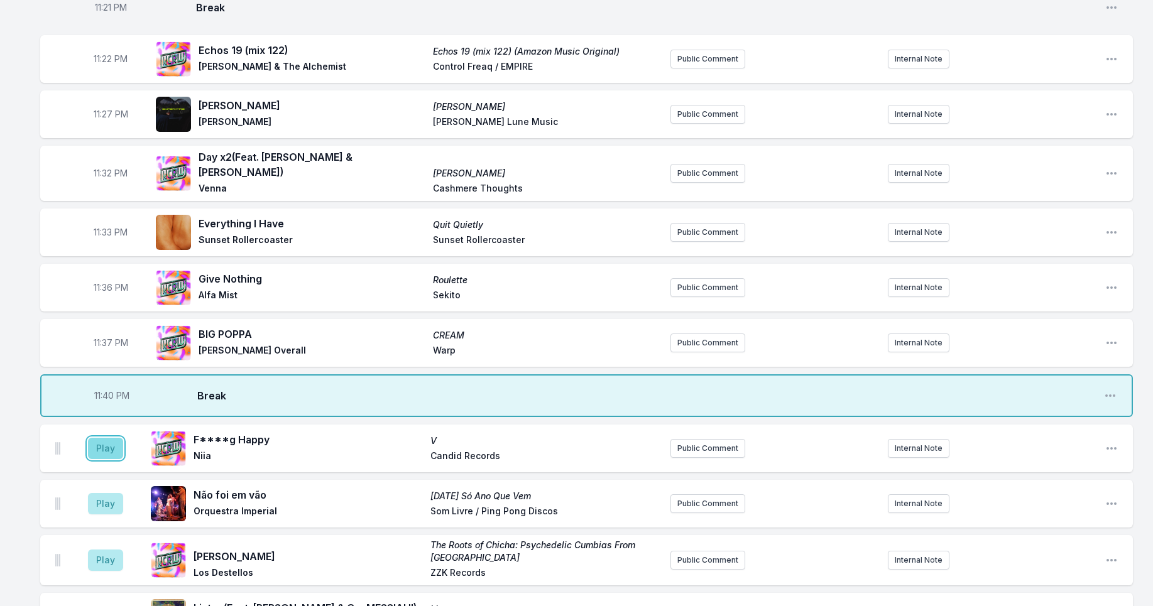
click at [111, 440] on button "Play" at bounding box center [105, 448] width 35 height 21
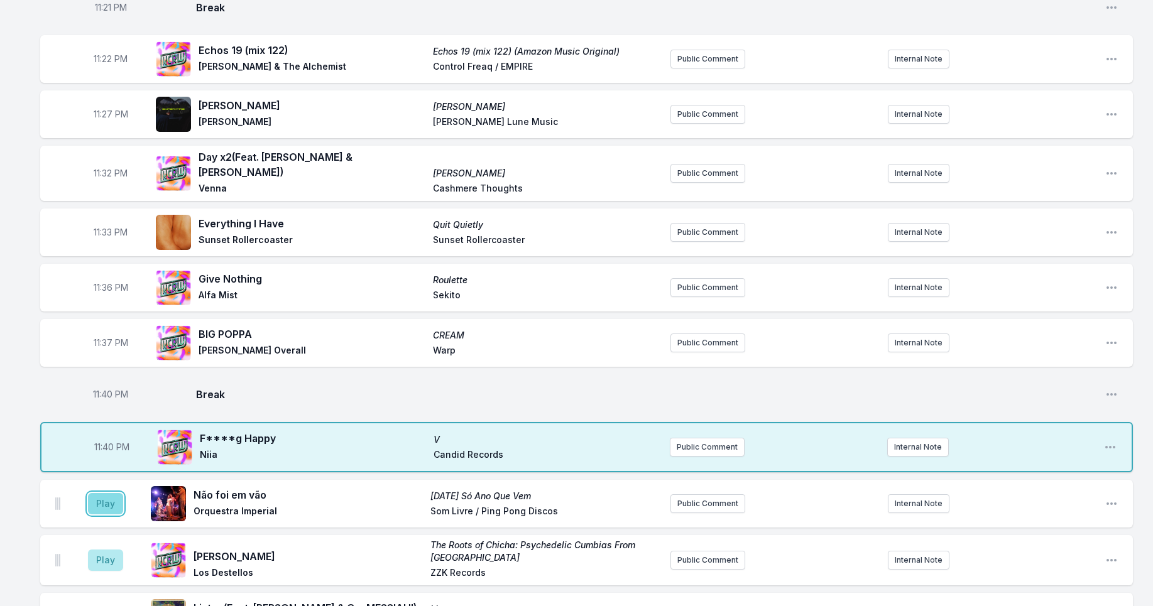
click at [102, 493] on button "Play" at bounding box center [105, 503] width 35 height 21
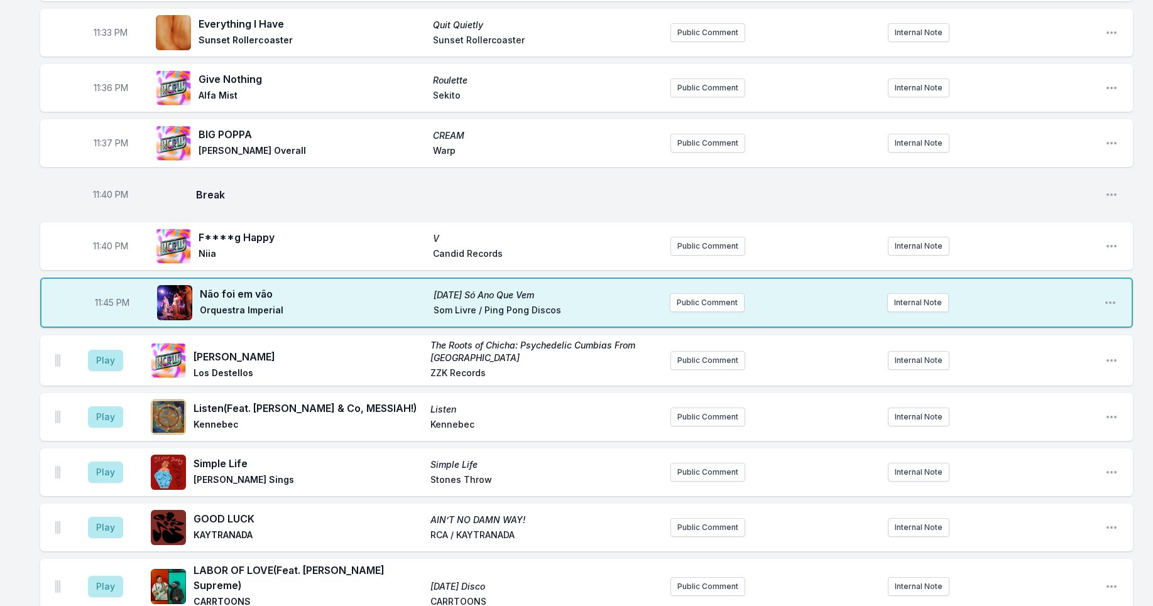
scroll to position [1831, 0]
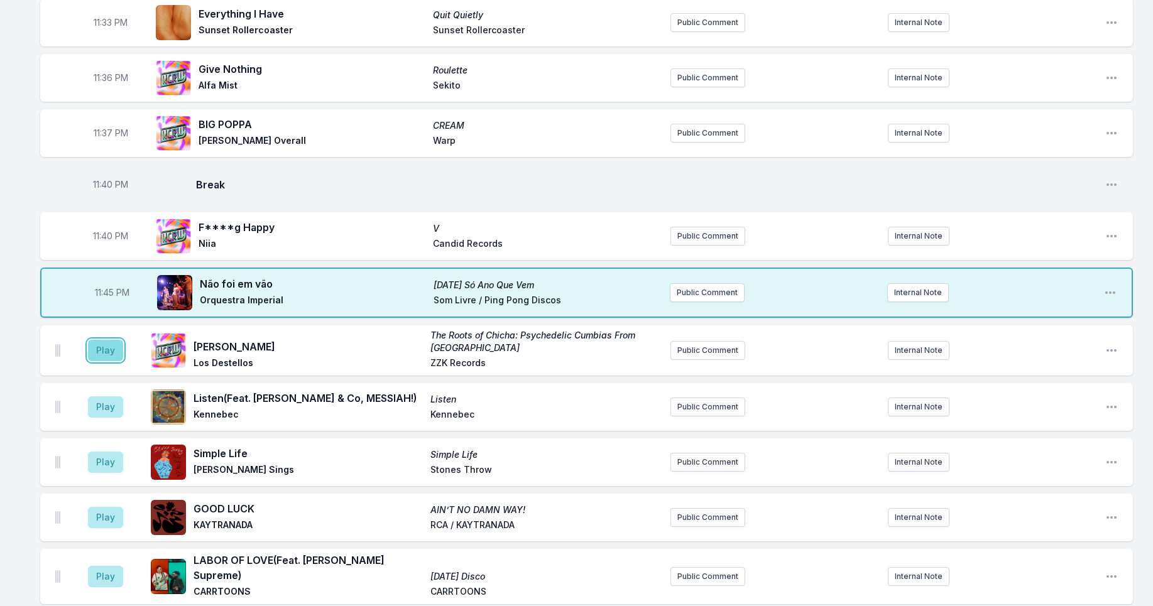
click at [106, 340] on button "Play" at bounding box center [105, 350] width 35 height 21
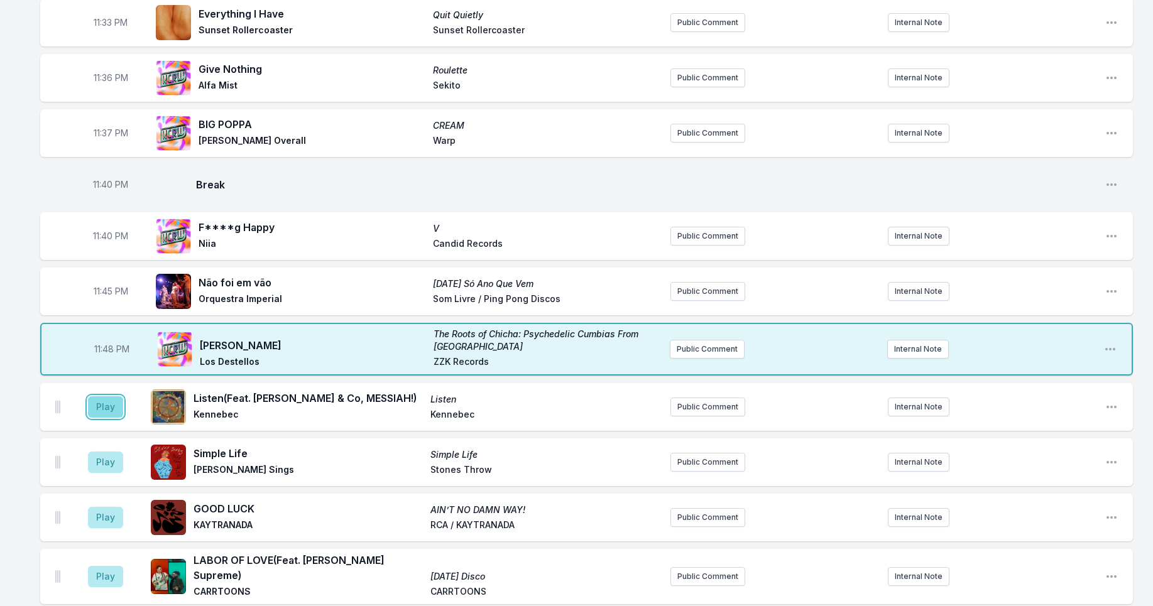
click at [114, 396] on button "Play" at bounding box center [105, 406] width 35 height 21
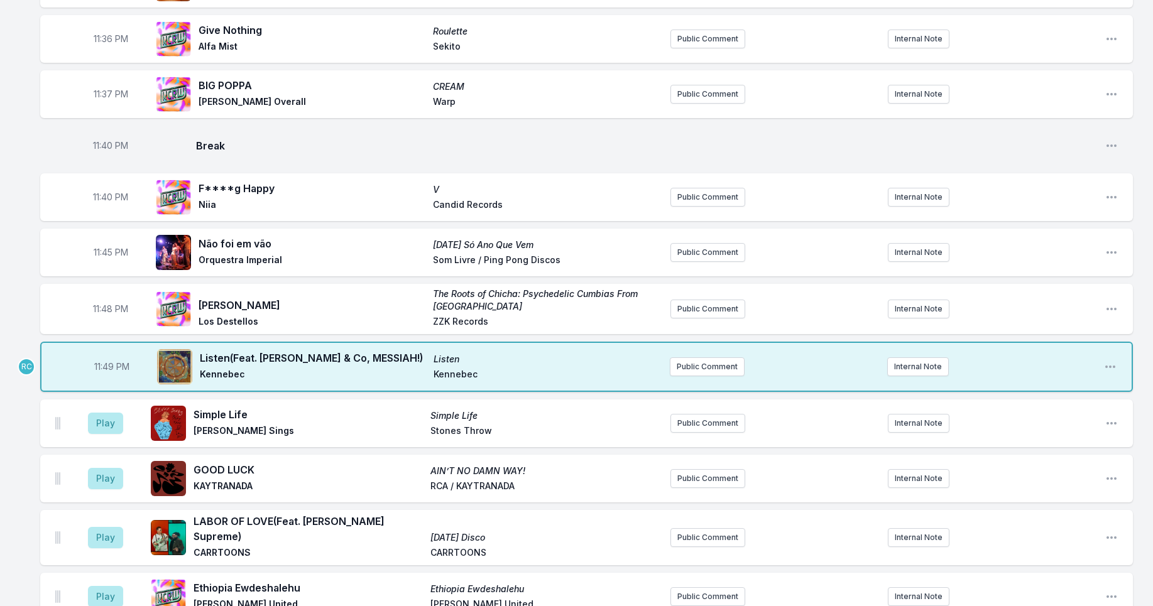
scroll to position [1939, 0]
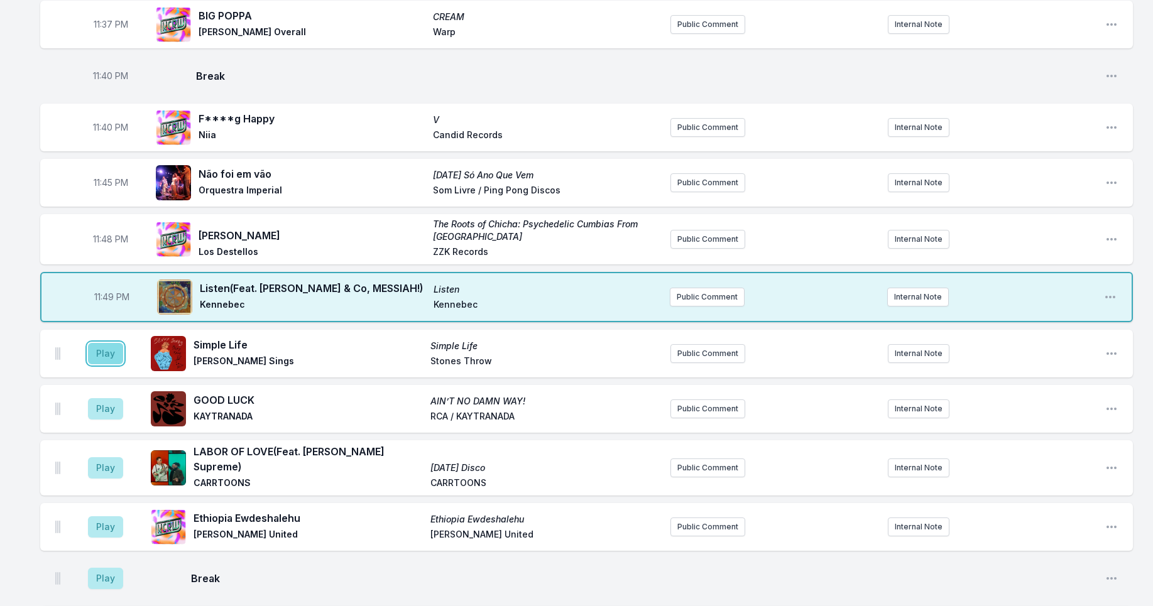
click at [104, 343] on button "Play" at bounding box center [105, 353] width 35 height 21
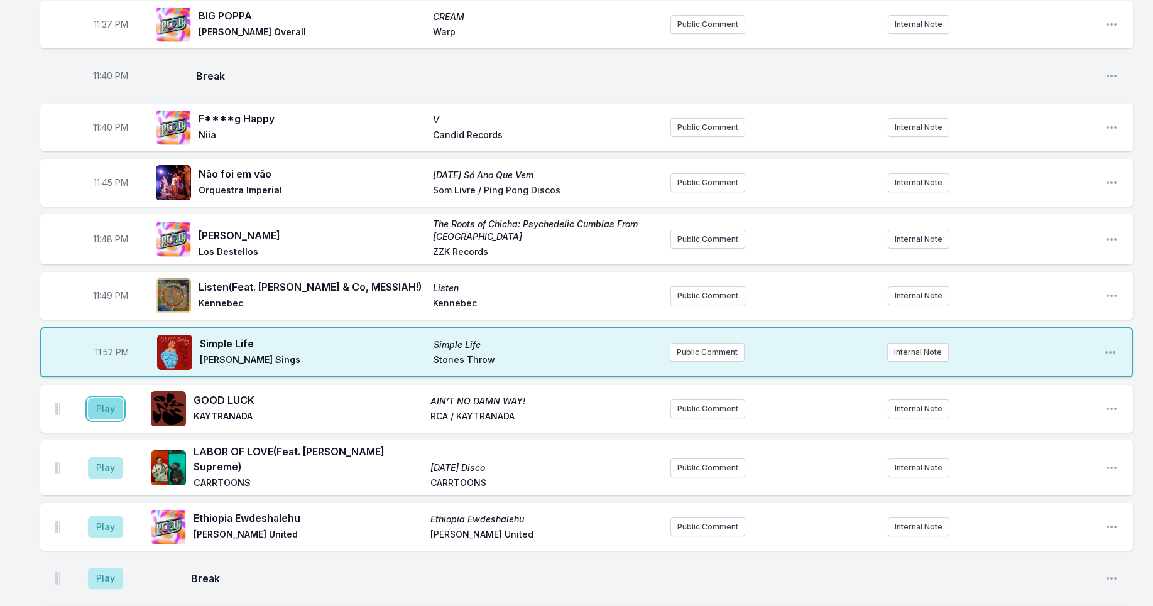
click at [119, 400] on button "Play" at bounding box center [105, 408] width 35 height 21
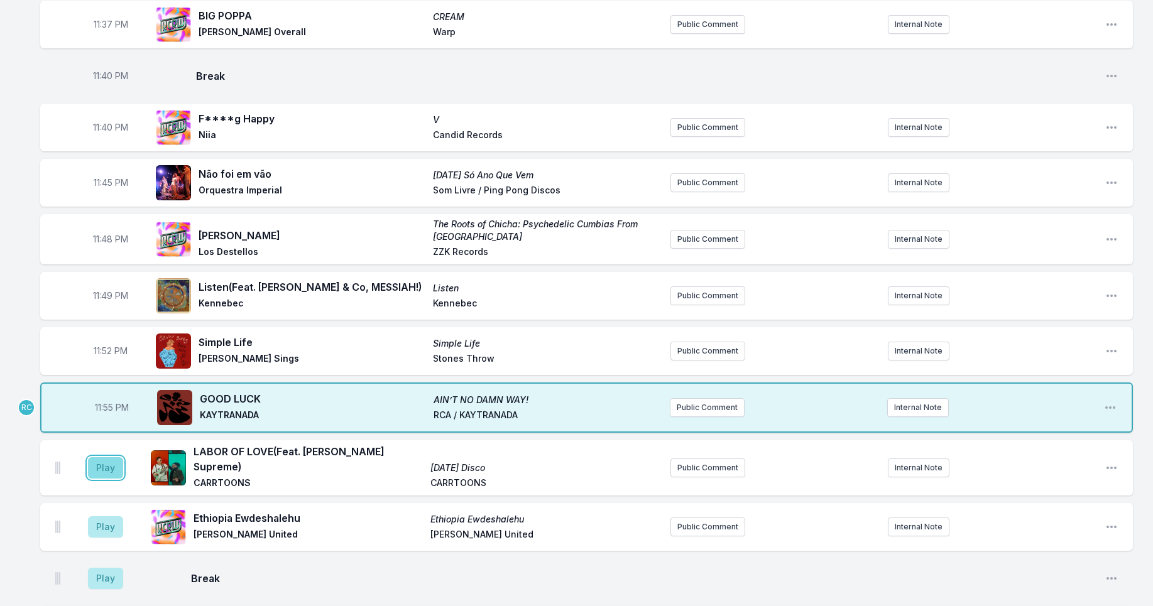
click at [102, 457] on button "Play" at bounding box center [105, 467] width 35 height 21
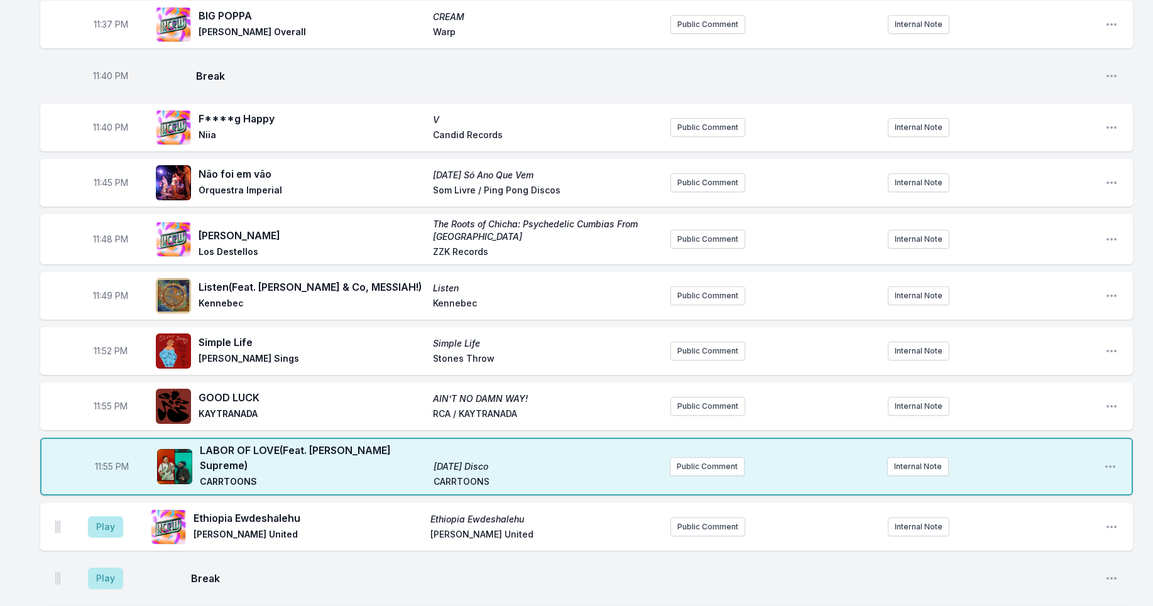
click at [104, 400] on span "11:55 PM" at bounding box center [111, 406] width 34 height 13
click at [100, 395] on input "23:55" at bounding box center [110, 407] width 70 height 24
type input "23:54"
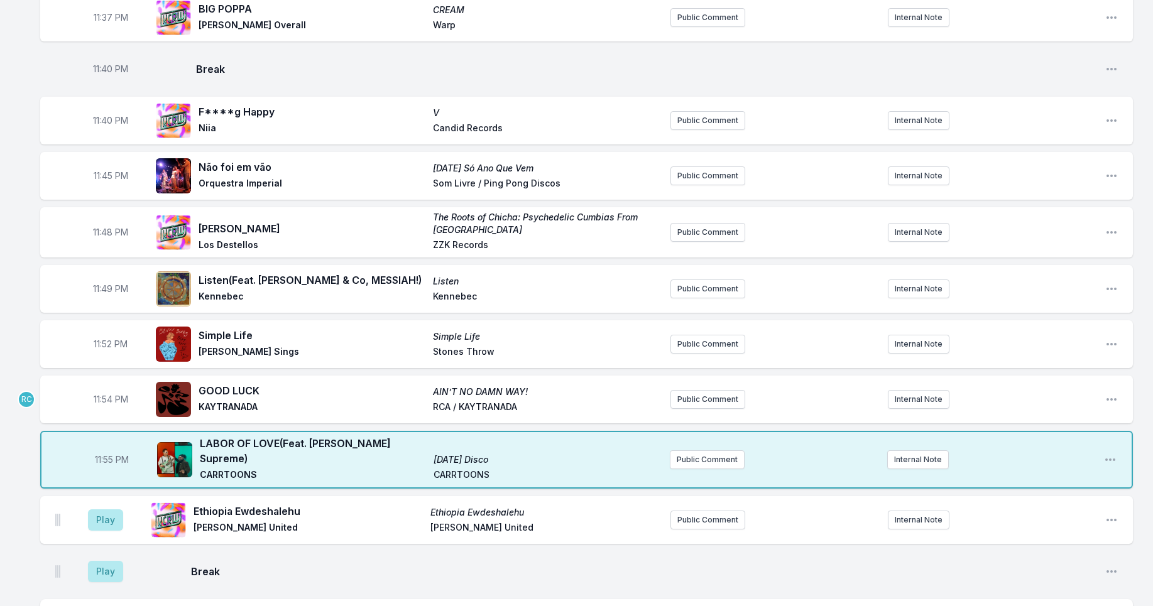
scroll to position [1956, 0]
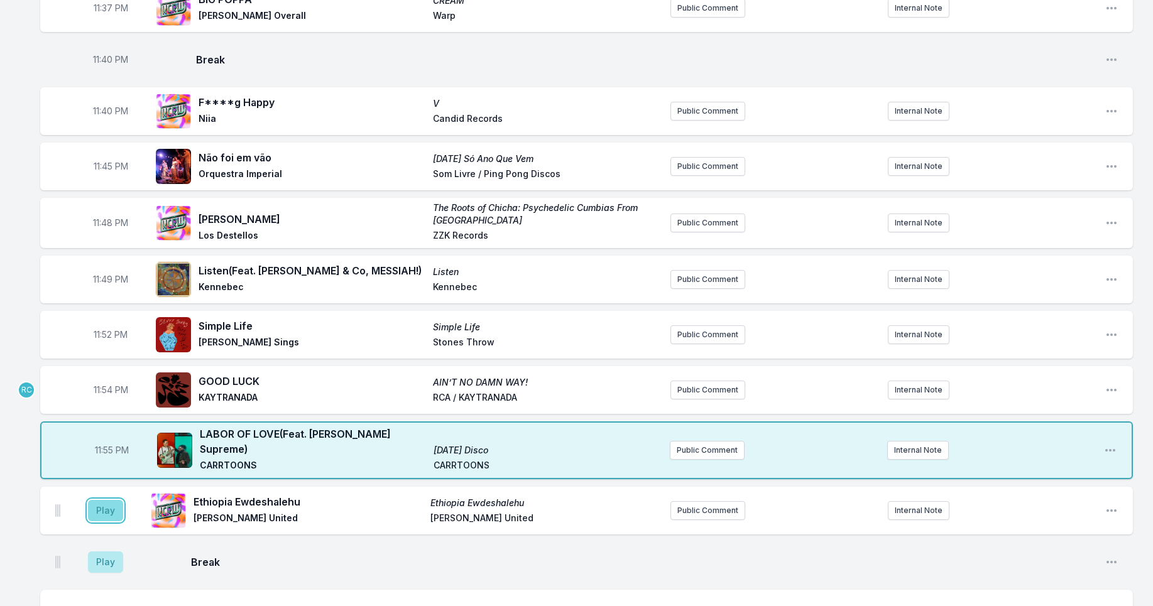
drag, startPoint x: 116, startPoint y: 488, endPoint x: 109, endPoint y: 481, distance: 9.3
click at [114, 500] on button "Play" at bounding box center [105, 510] width 35 height 21
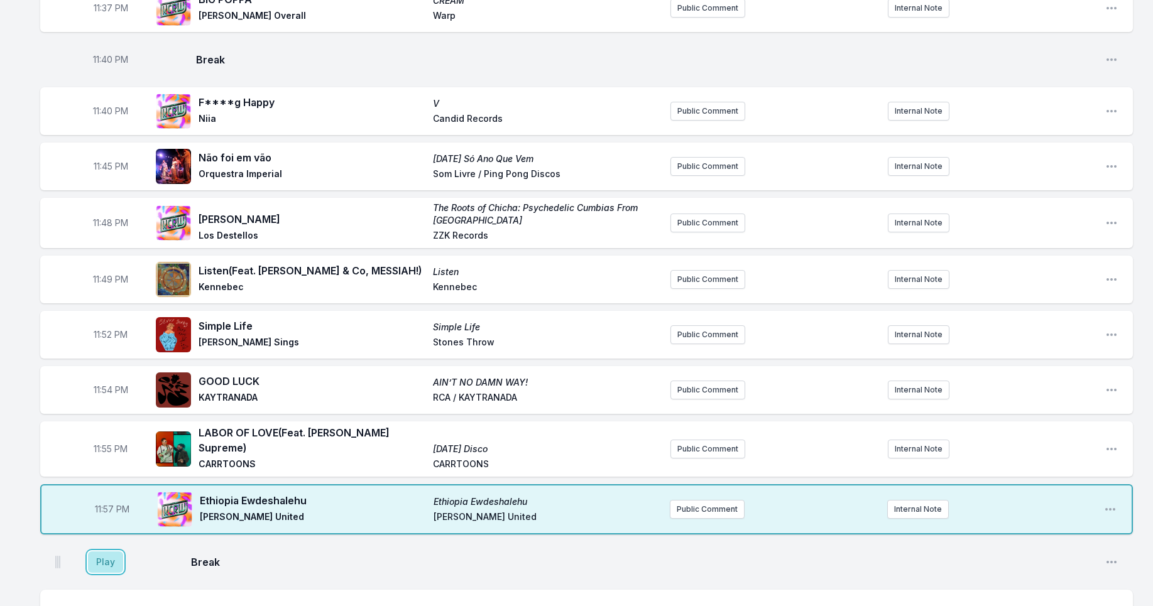
drag, startPoint x: 116, startPoint y: 542, endPoint x: 106, endPoint y: 509, distance: 35.0
click at [112, 552] on button "Play" at bounding box center [105, 562] width 35 height 21
